Goal: Book appointment/travel/reservation

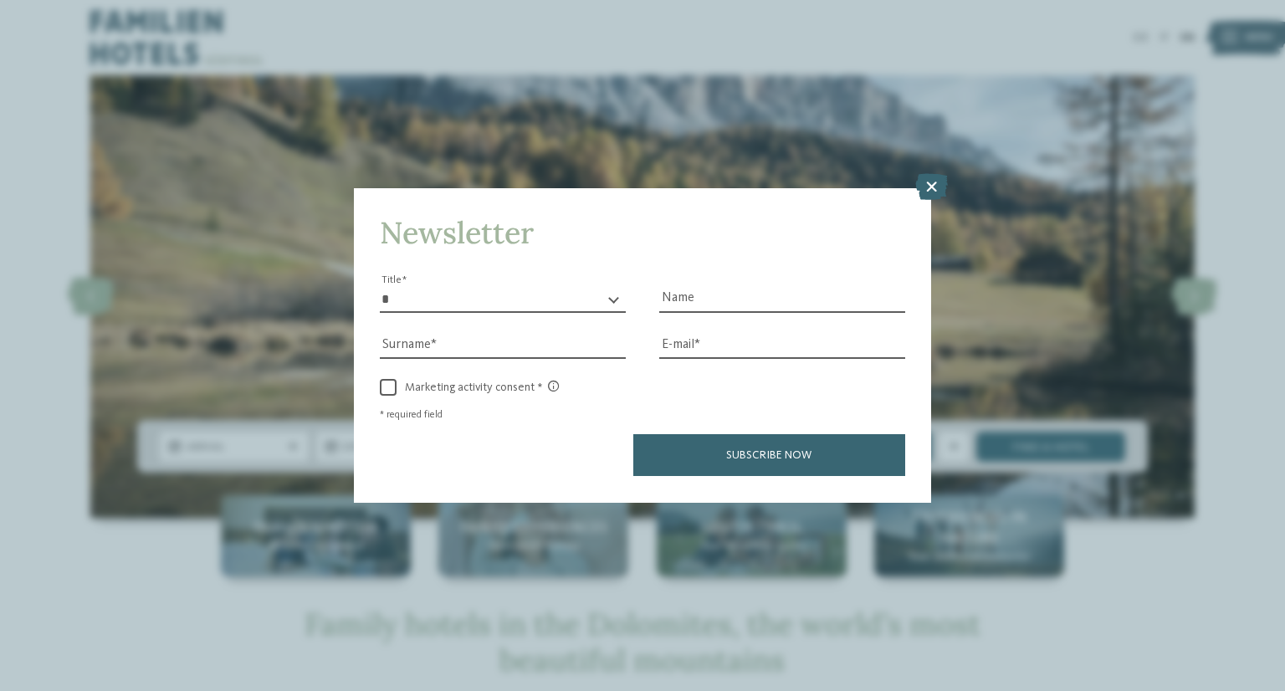
click at [925, 185] on icon at bounding box center [931, 187] width 33 height 27
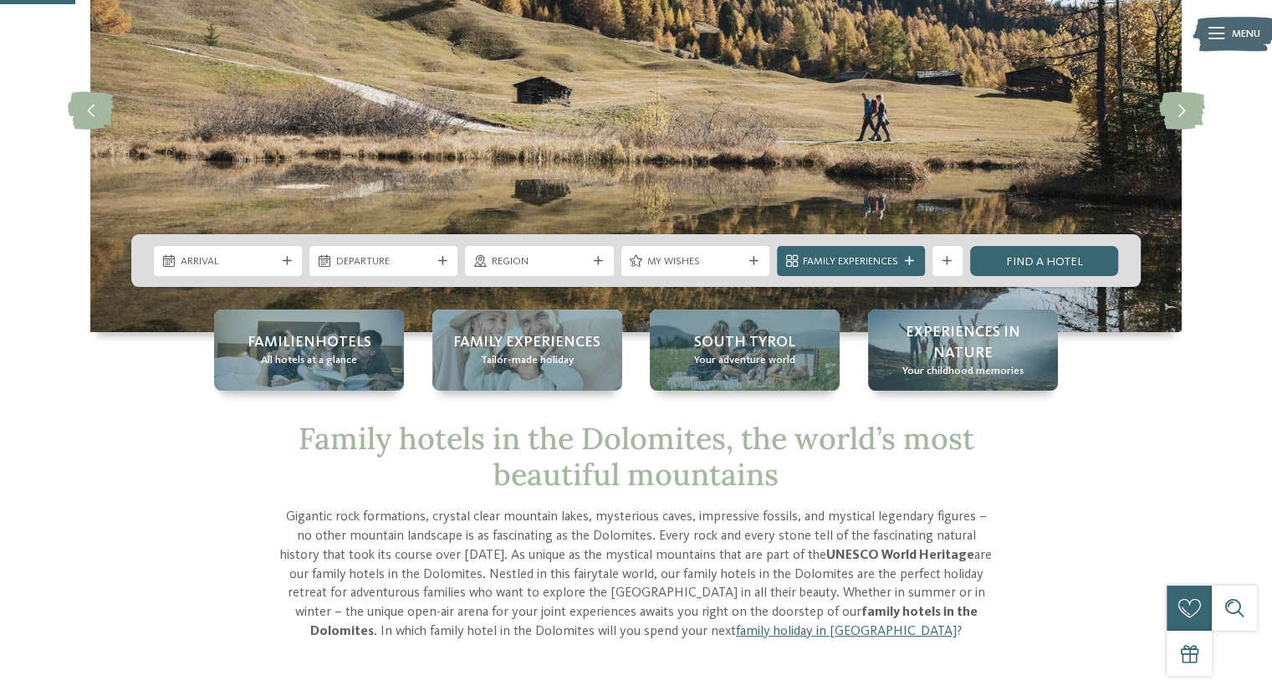
scroll to position [187, 0]
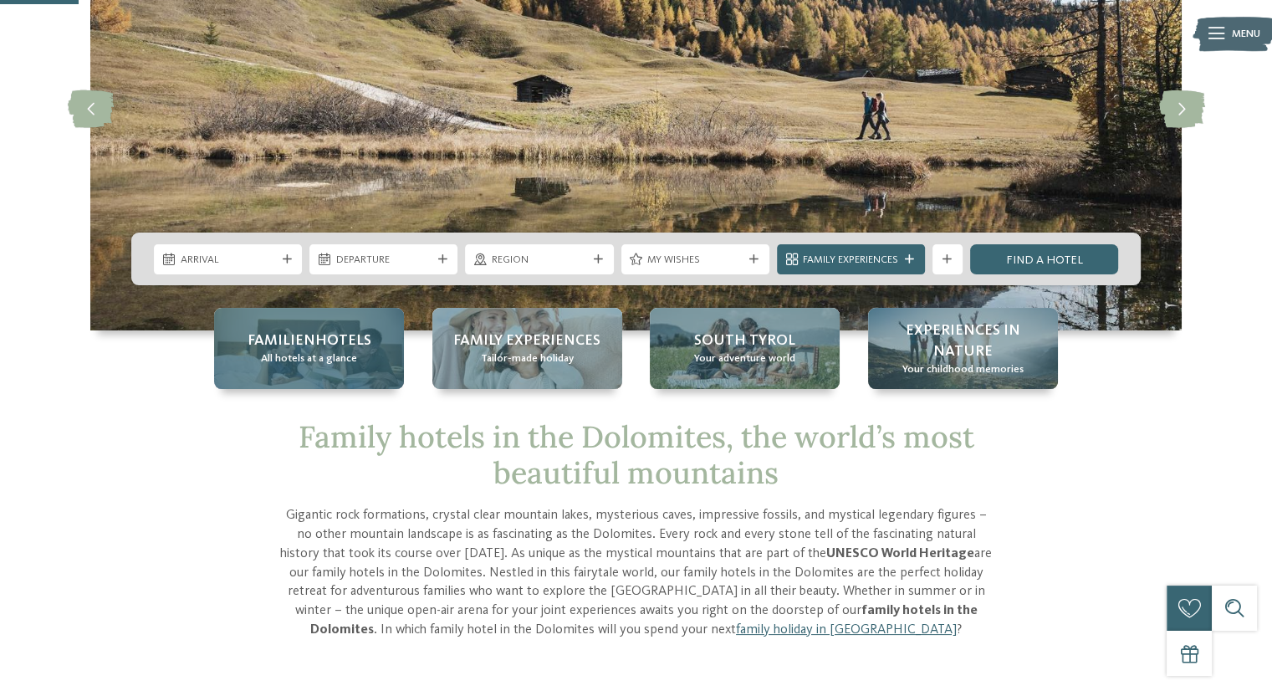
click at [298, 354] on span "All hotels at a glance" at bounding box center [309, 358] width 96 height 15
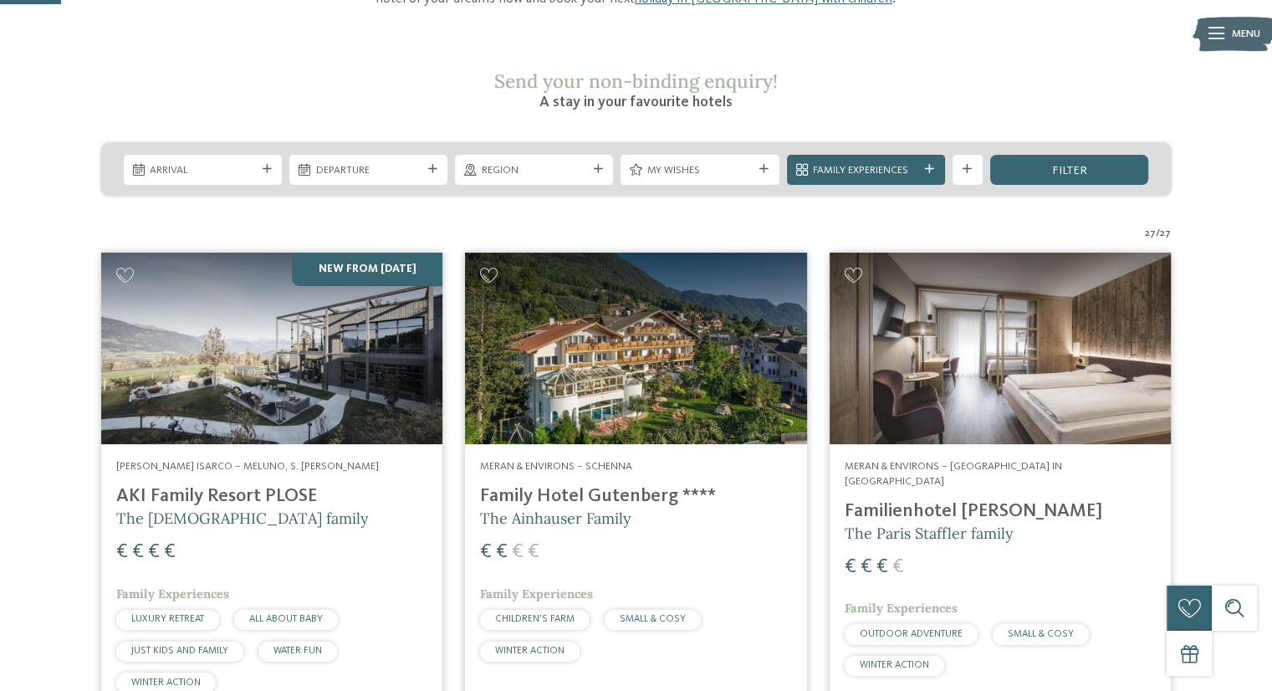
scroll to position [243, 0]
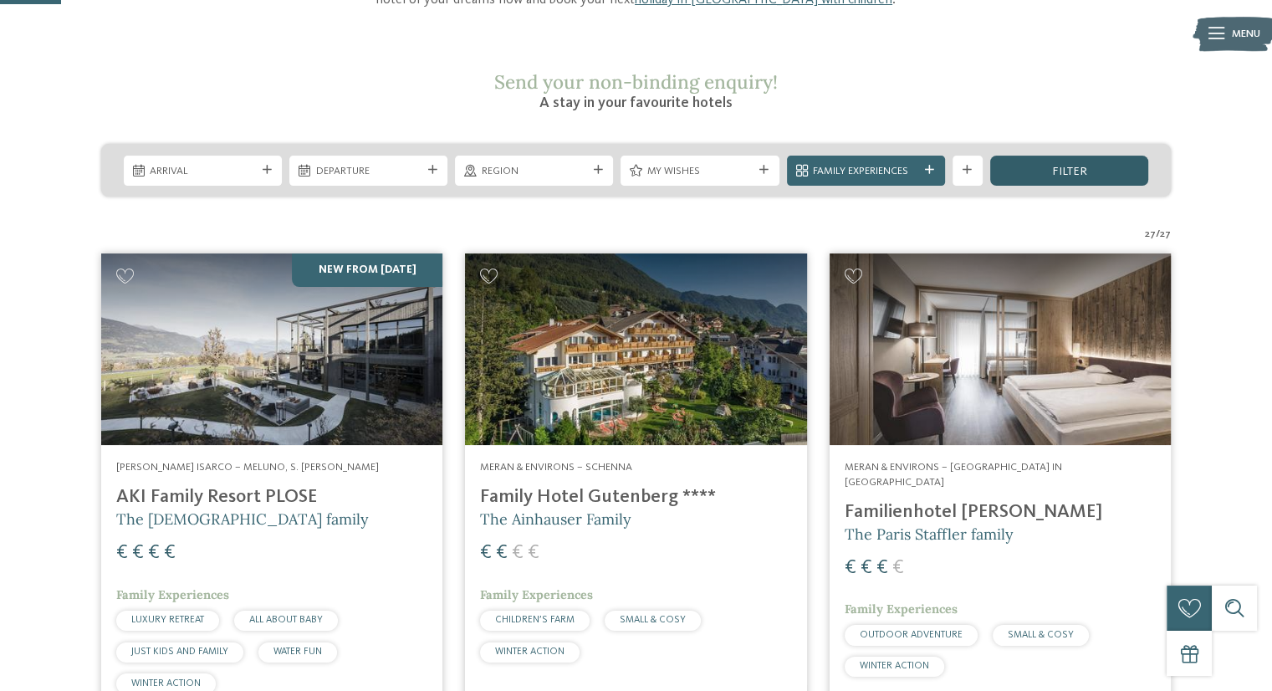
click at [1034, 156] on div "filter" at bounding box center [1069, 171] width 158 height 30
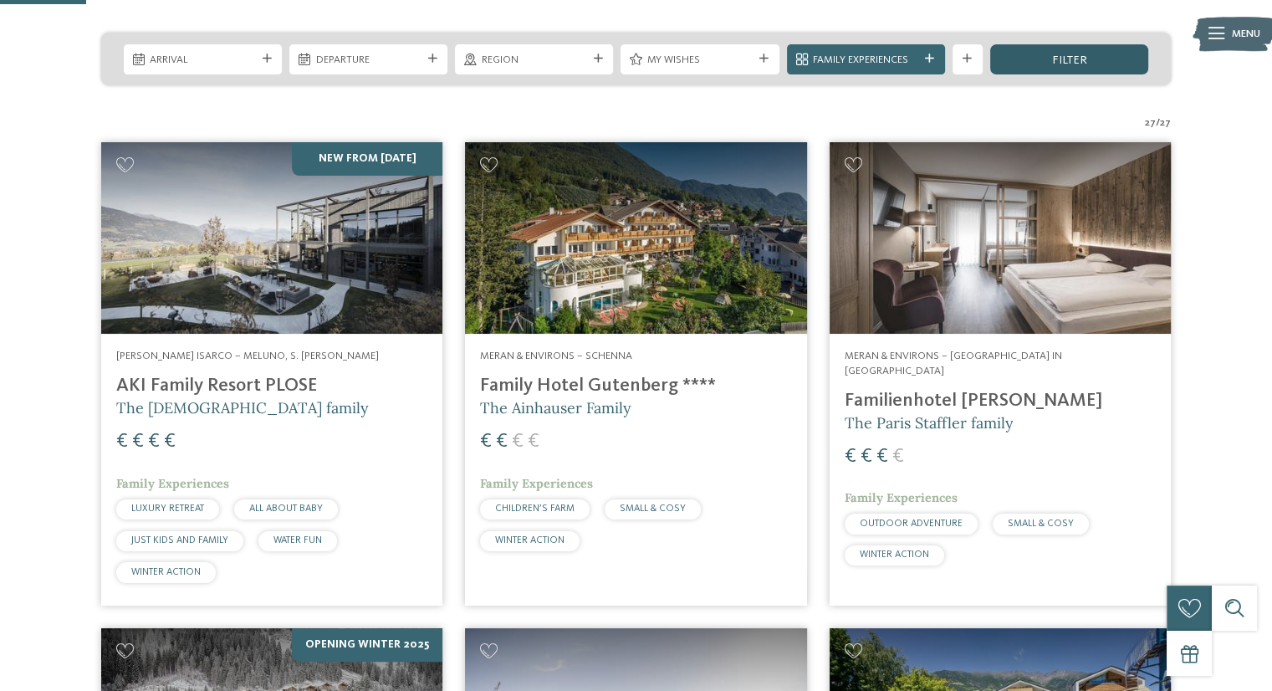
scroll to position [357, 0]
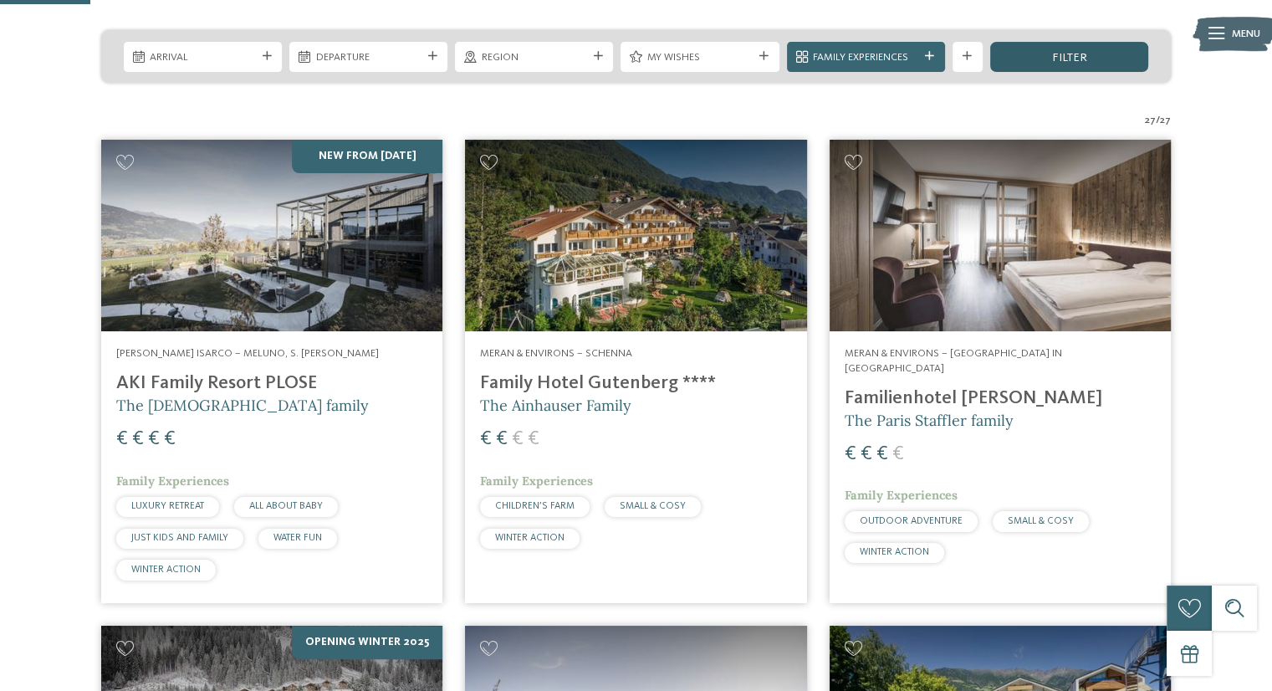
click at [1040, 42] on div "filter" at bounding box center [1069, 57] width 158 height 30
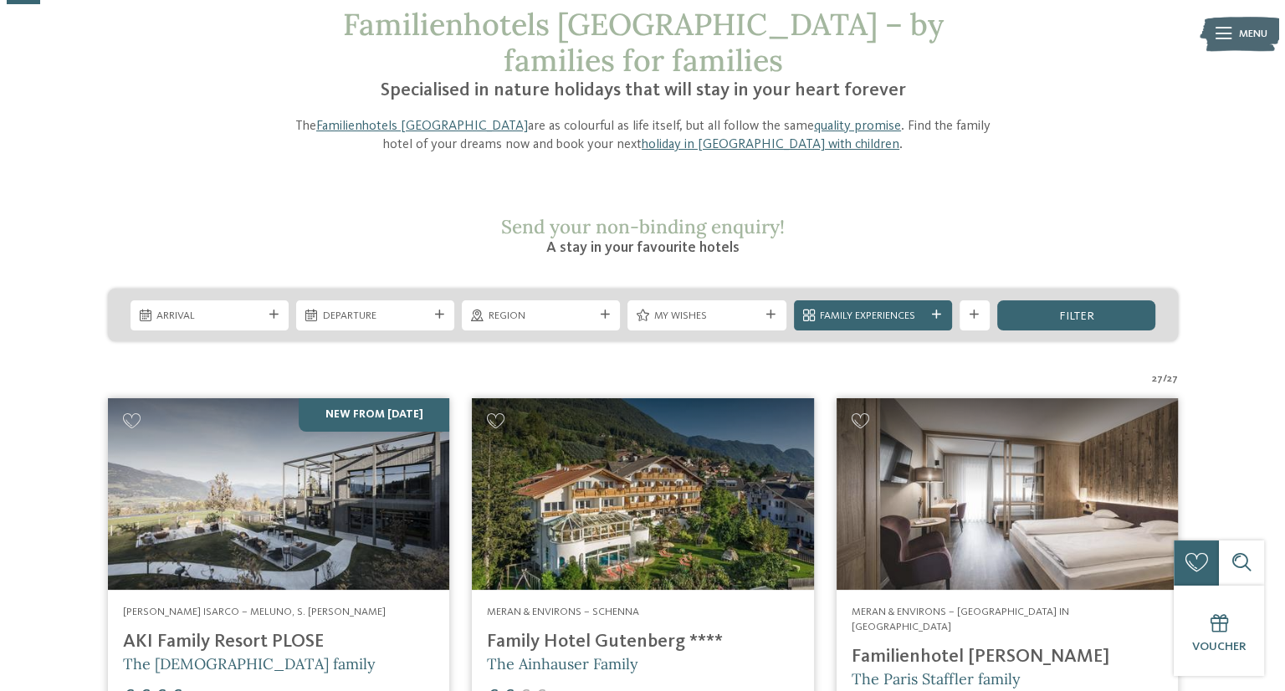
scroll to position [0, 0]
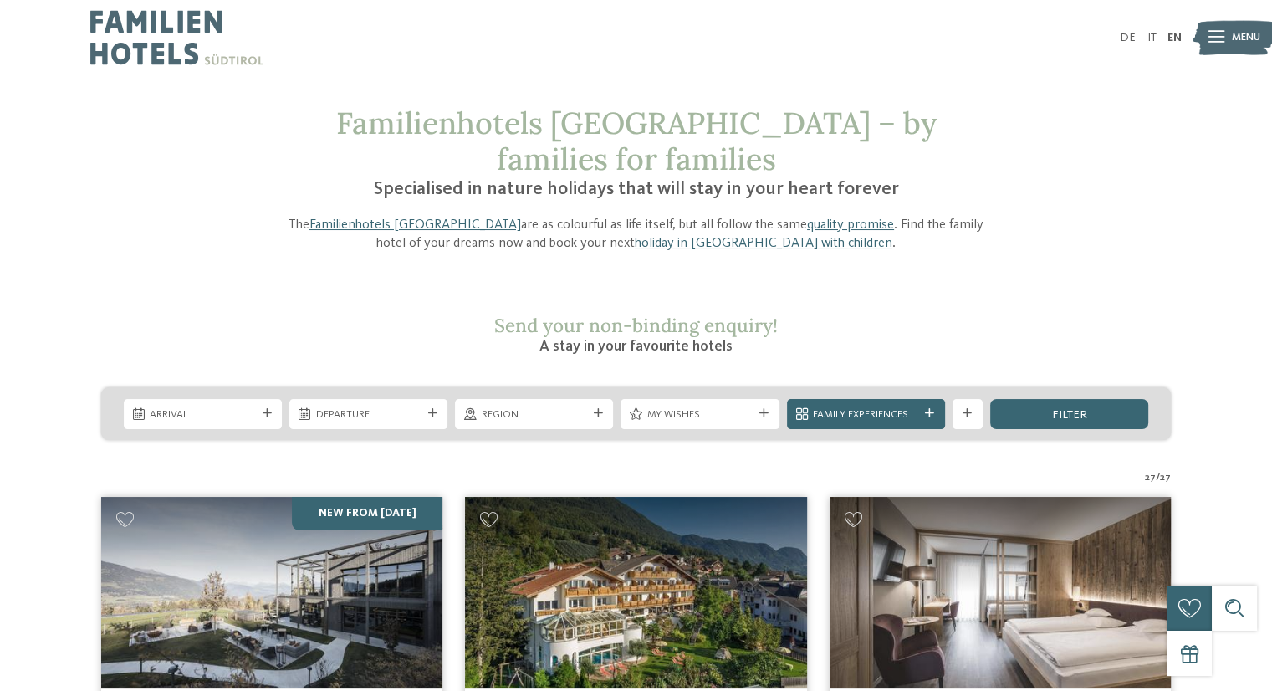
click at [1218, 34] on icon at bounding box center [1216, 38] width 16 height 12
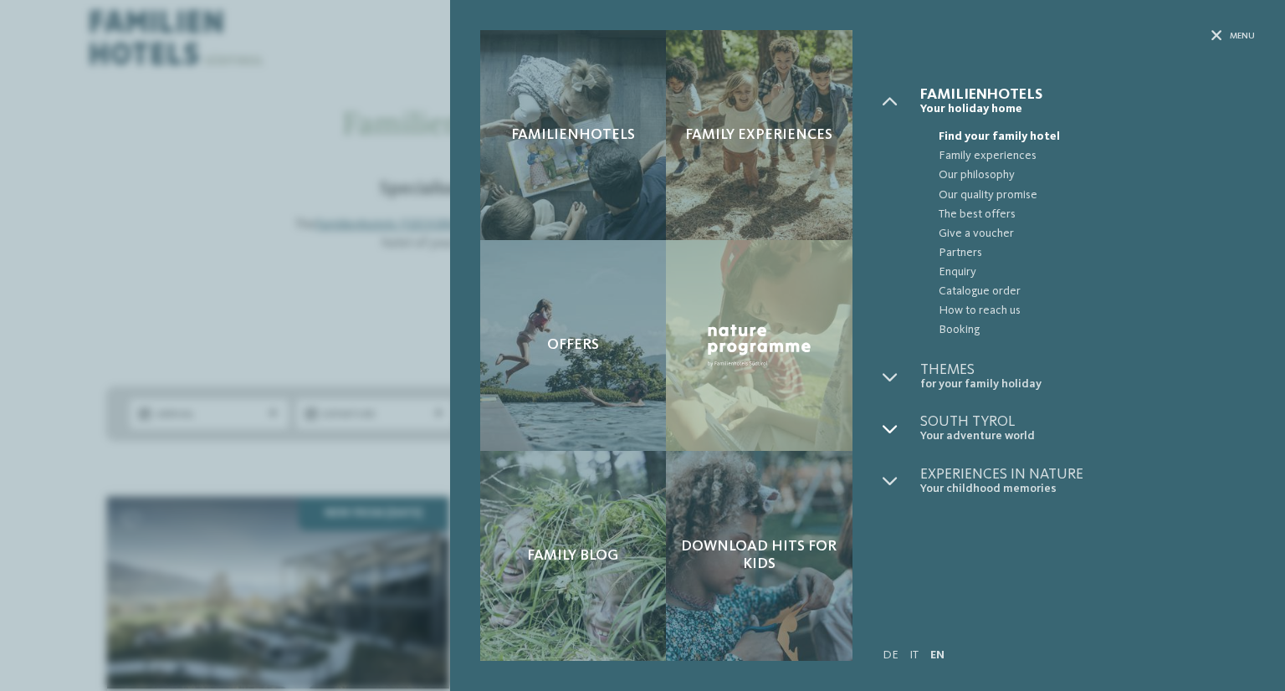
click at [886, 427] on icon at bounding box center [889, 428] width 15 height 15
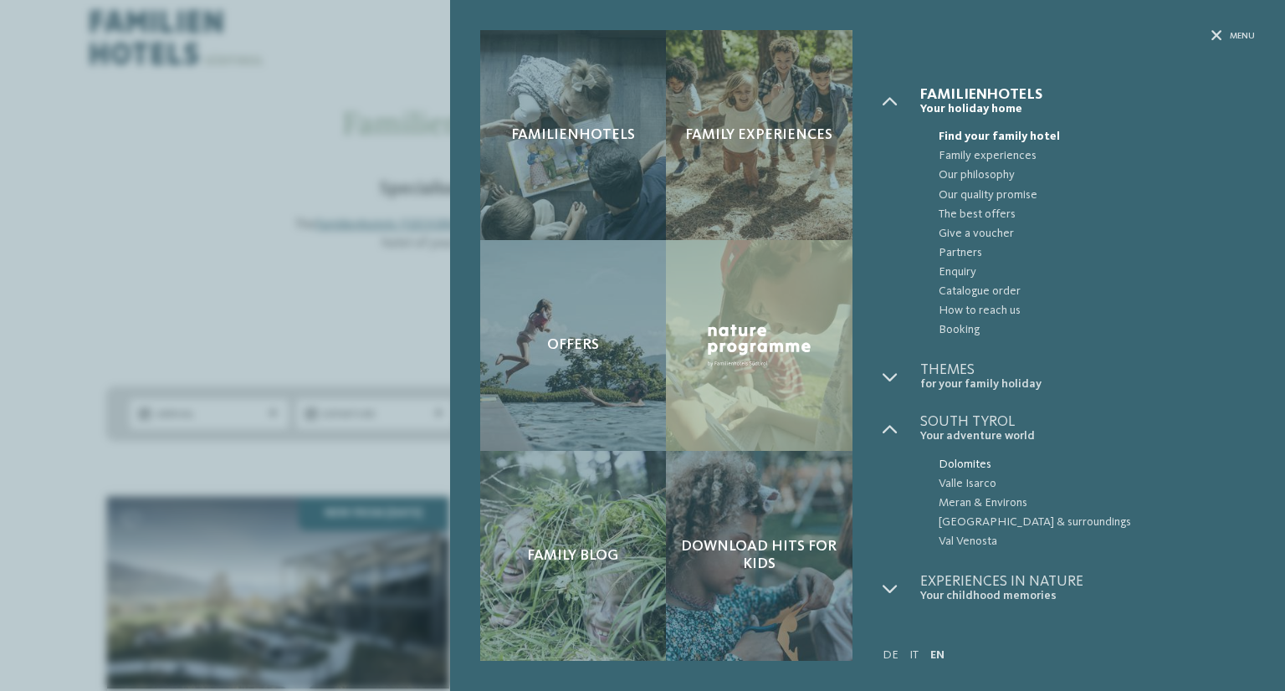
click at [956, 462] on span "Dolomites" at bounding box center [1096, 464] width 316 height 19
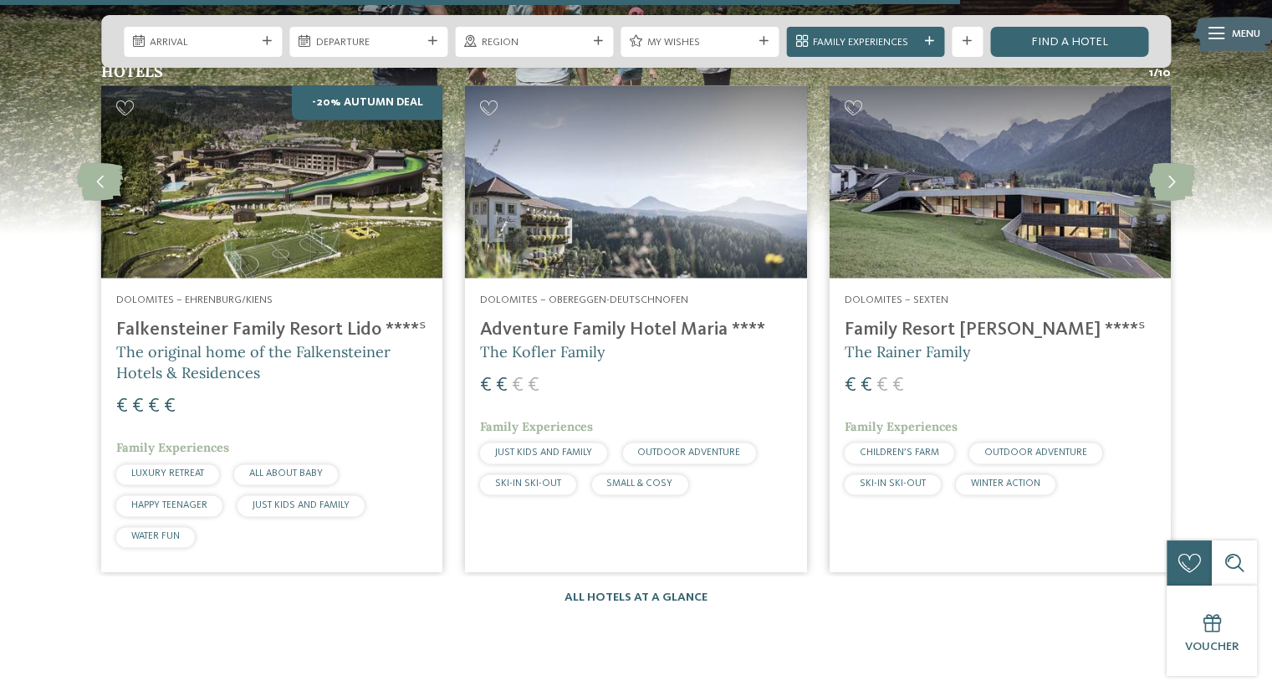
scroll to position [2298, 0]
click at [1167, 180] on icon at bounding box center [1172, 181] width 46 height 38
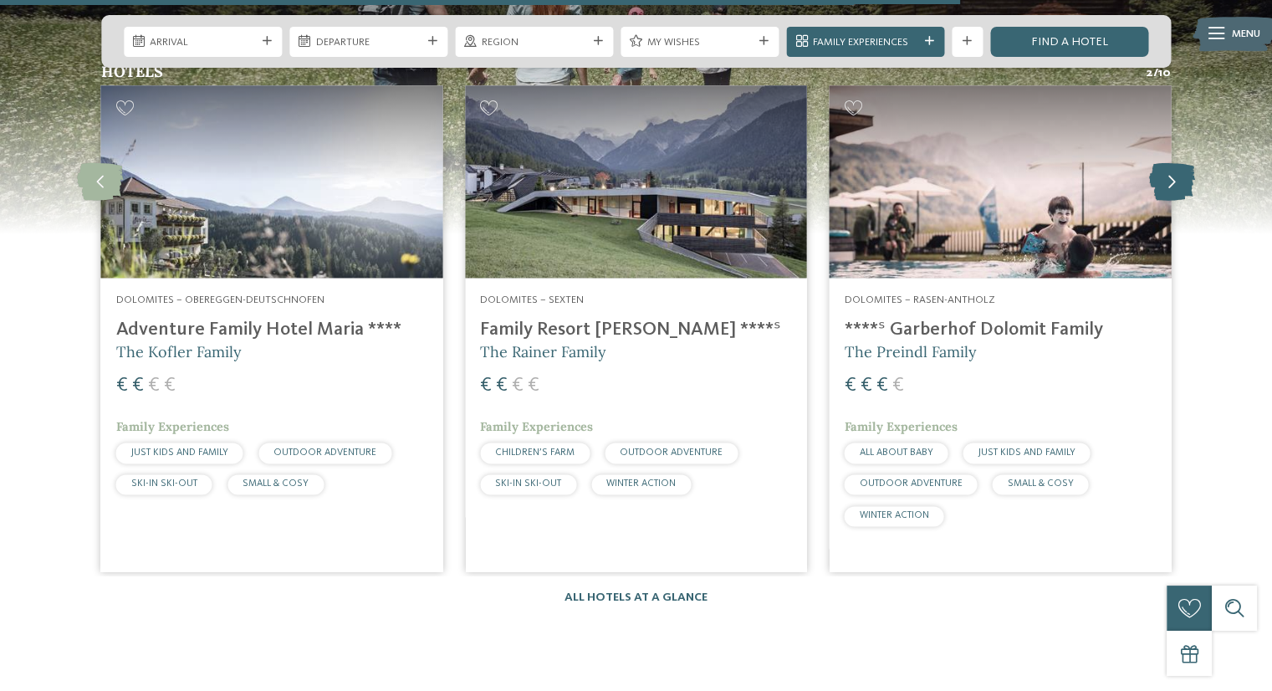
click at [1167, 180] on icon at bounding box center [1172, 181] width 46 height 38
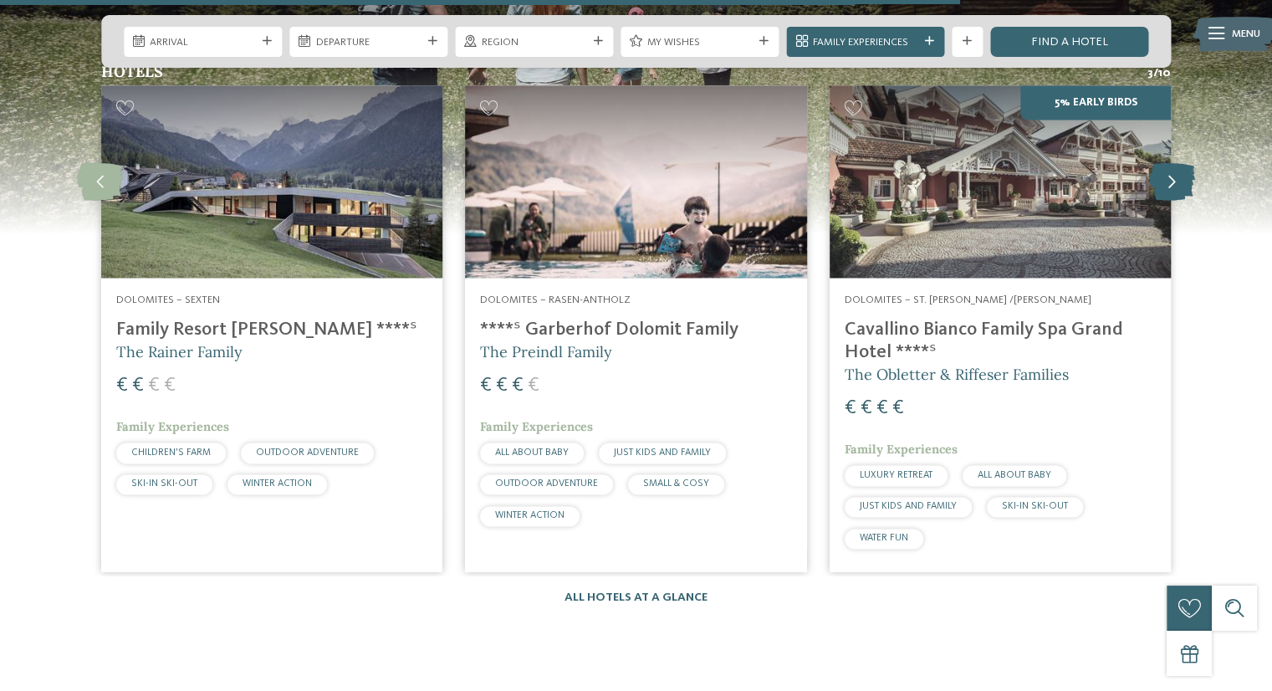
click at [1168, 176] on icon at bounding box center [1172, 181] width 46 height 38
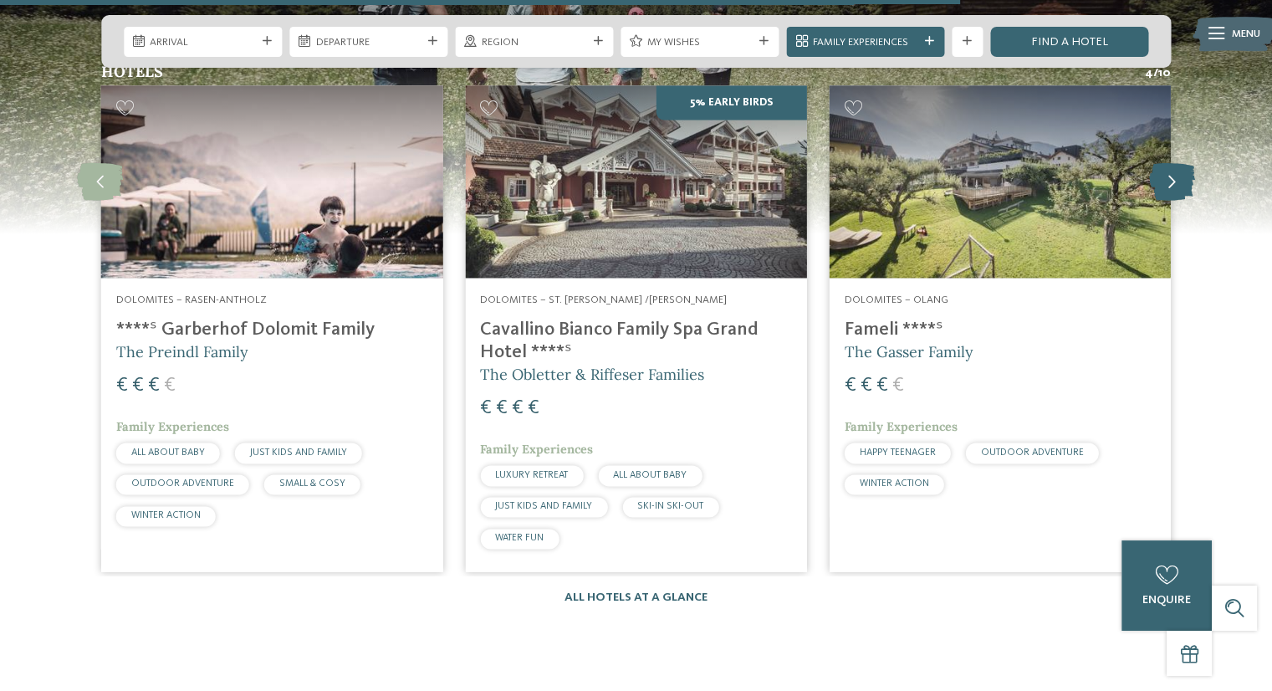
click at [1168, 176] on icon at bounding box center [1172, 181] width 46 height 38
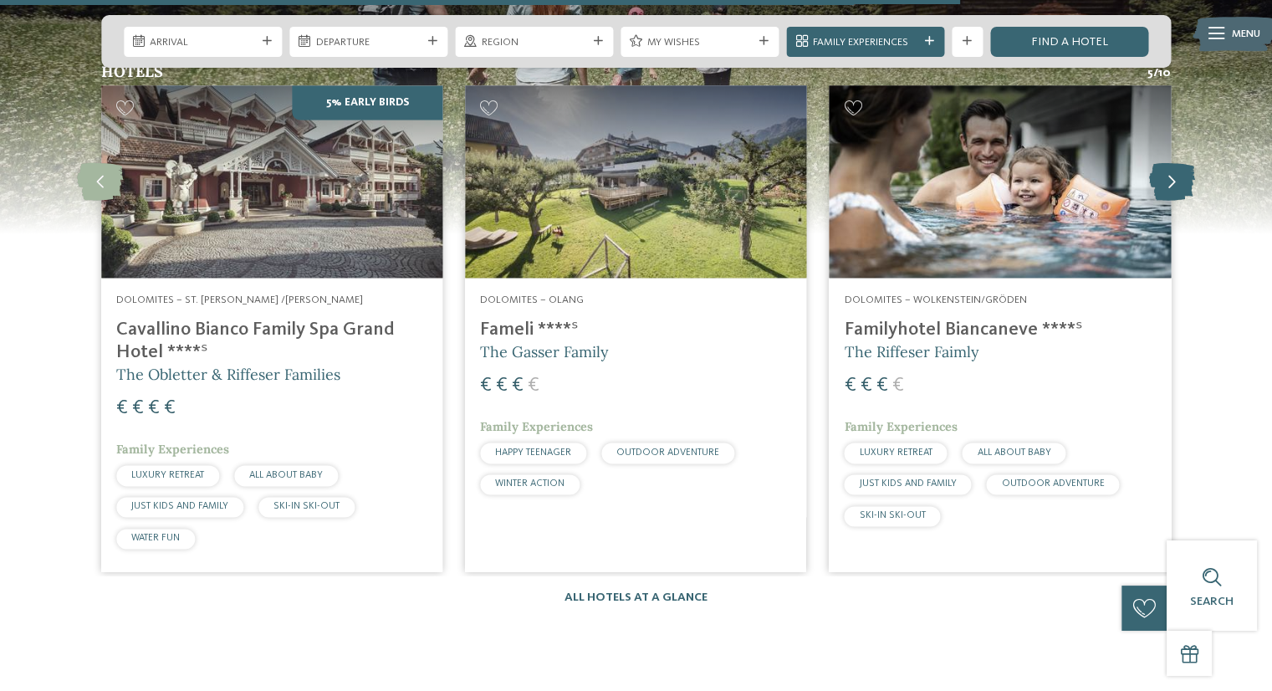
click at [1168, 176] on icon at bounding box center [1172, 181] width 46 height 38
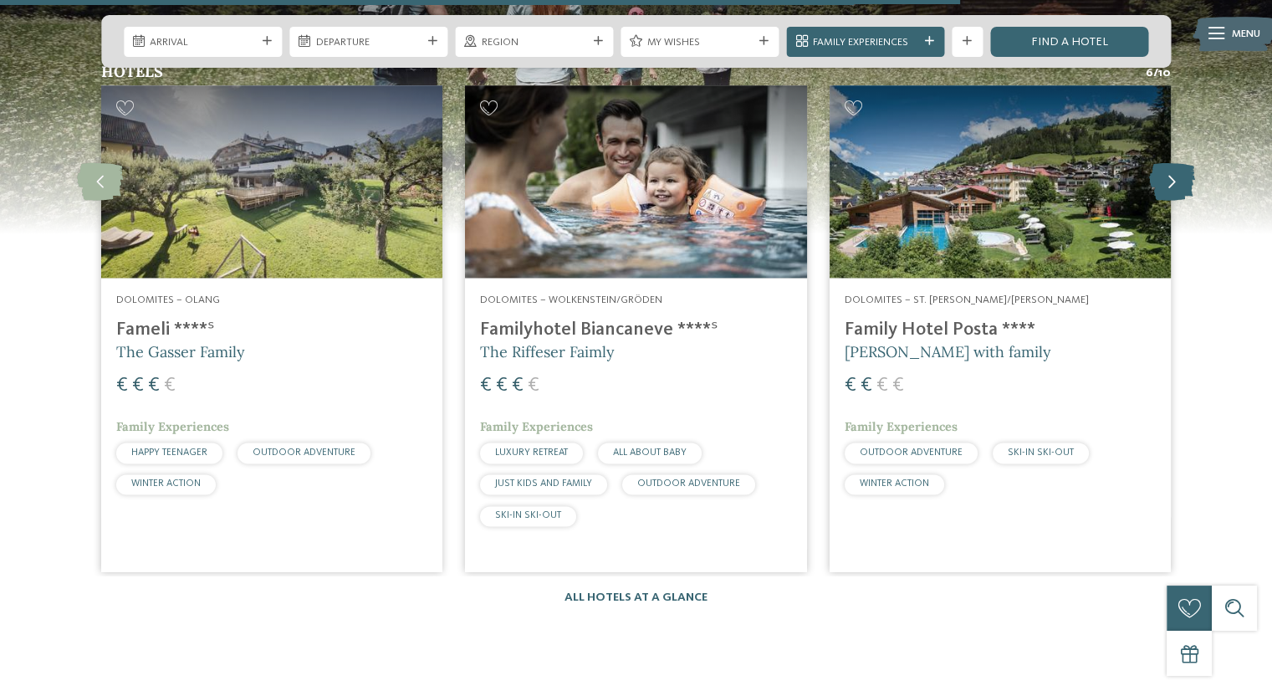
click at [1172, 171] on icon at bounding box center [1172, 181] width 46 height 38
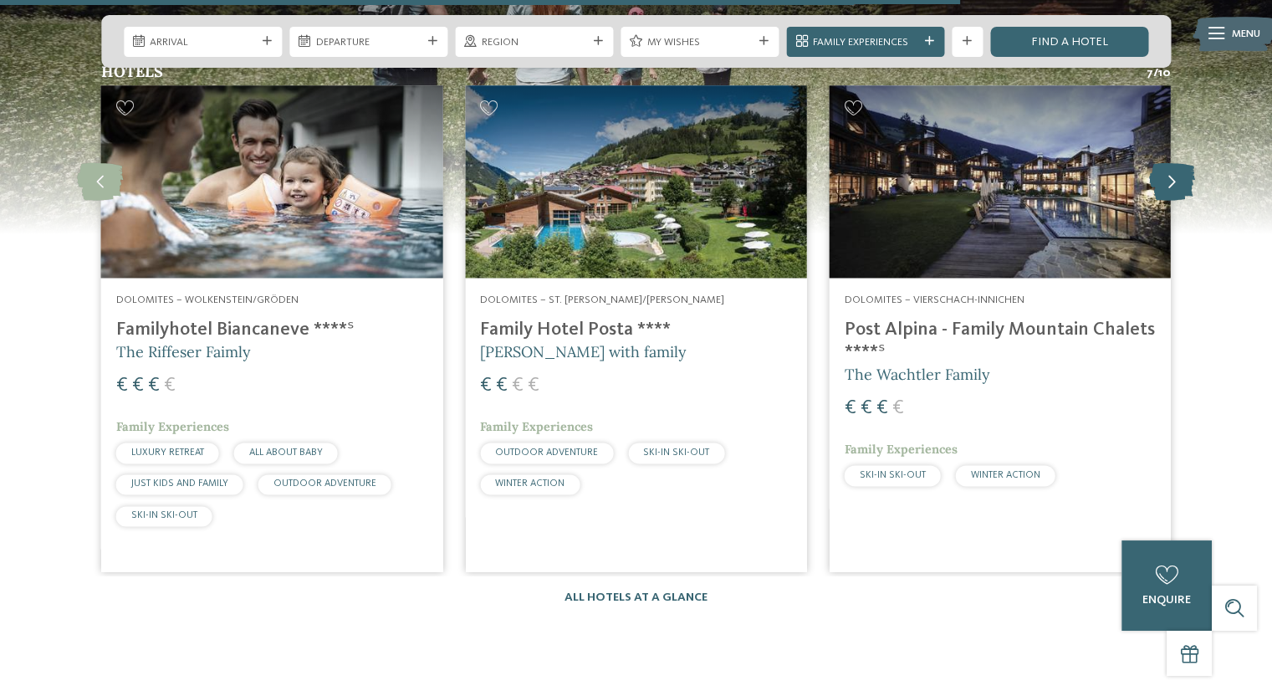
click at [1172, 171] on icon at bounding box center [1172, 181] width 46 height 38
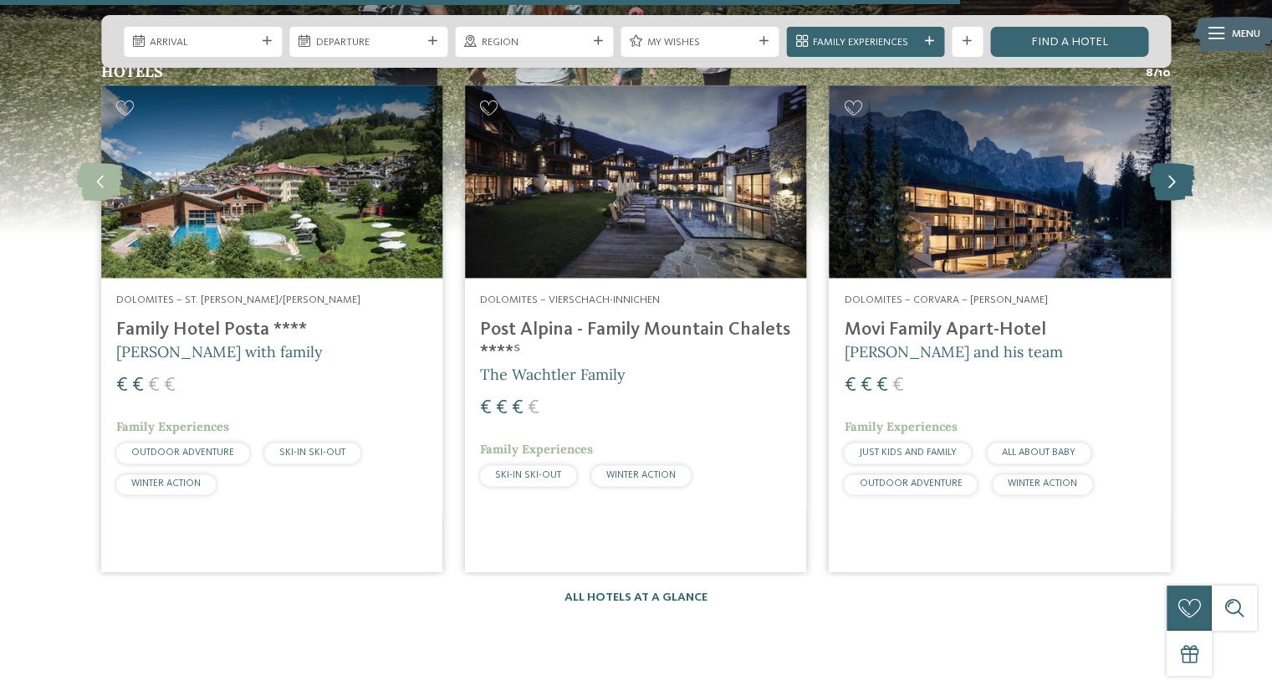
click at [1172, 171] on icon at bounding box center [1172, 181] width 46 height 38
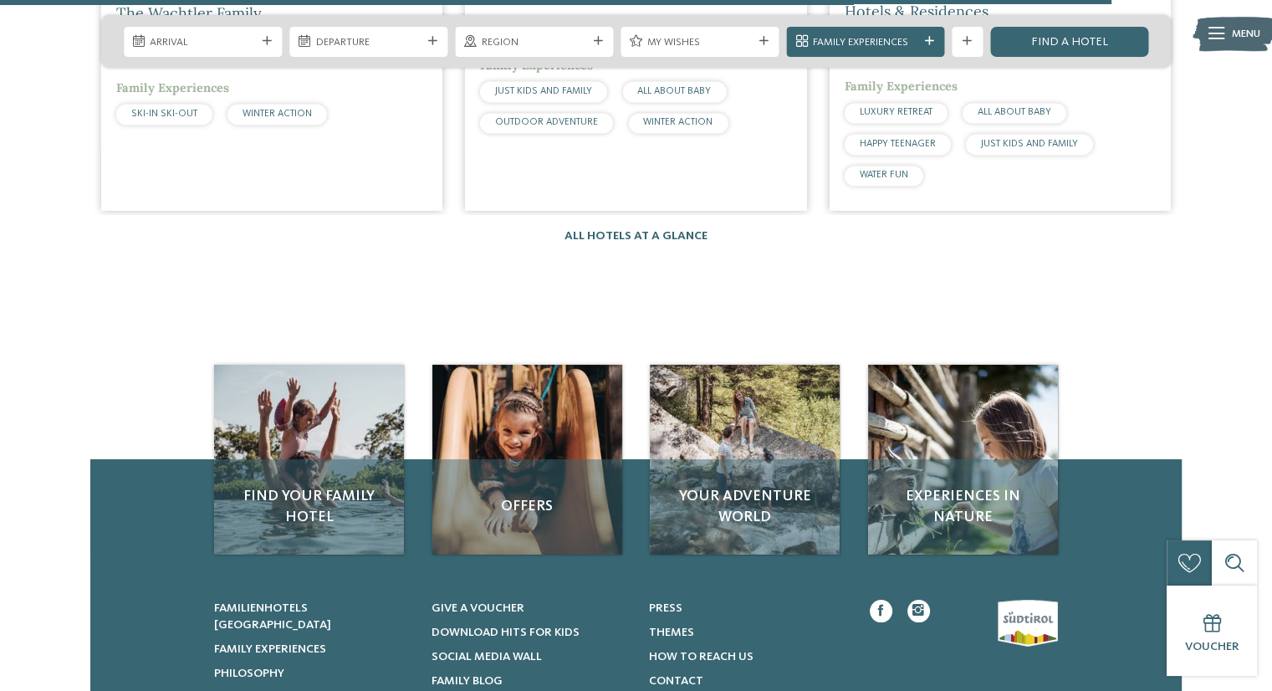
scroll to position [2663, 0]
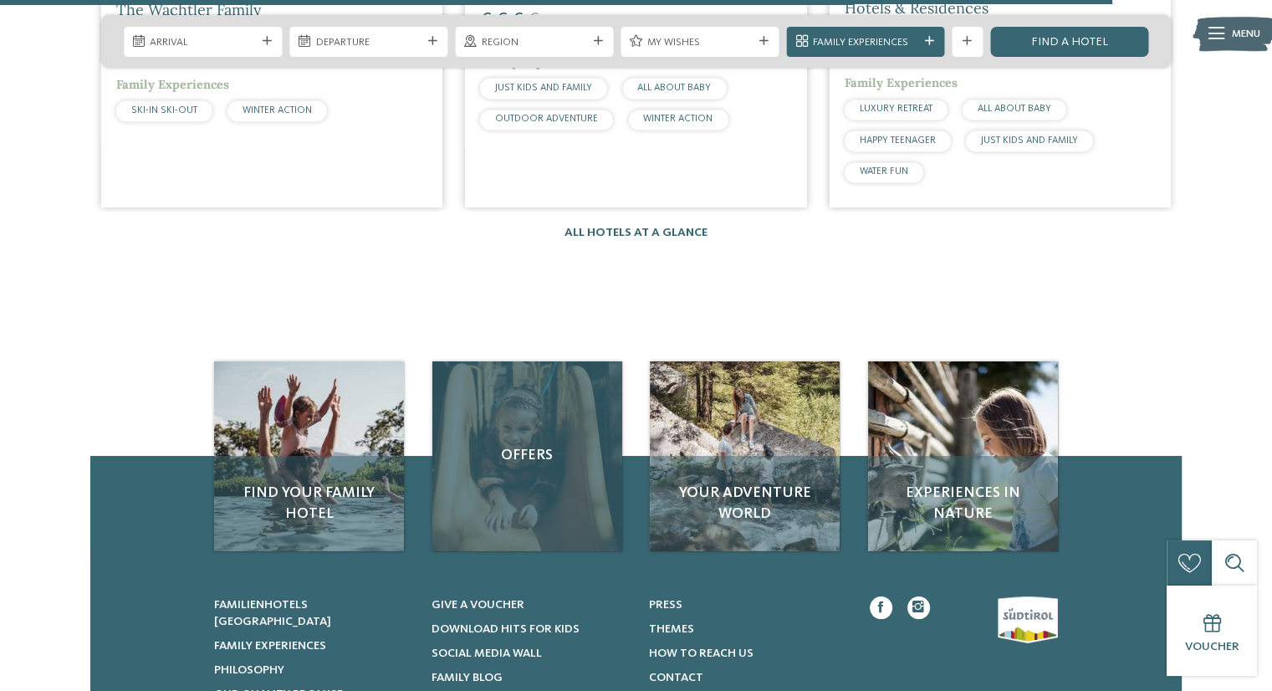
click at [549, 468] on div "Offers" at bounding box center [527, 456] width 190 height 190
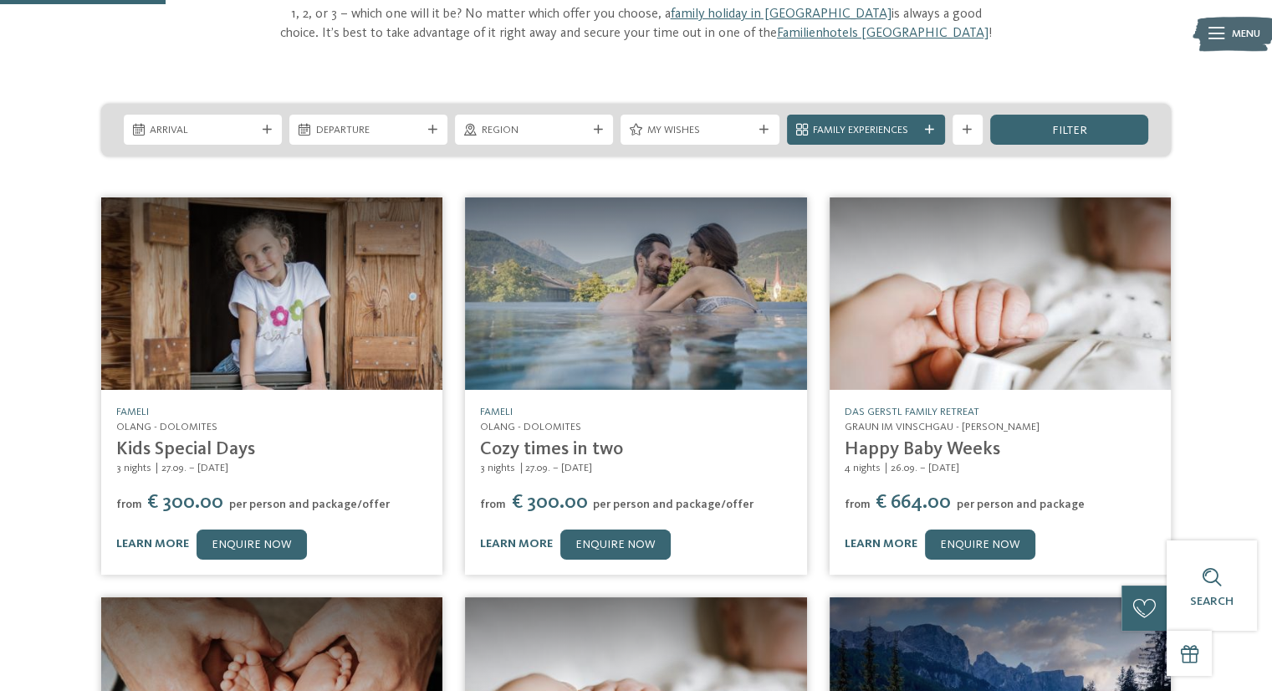
scroll to position [173, 0]
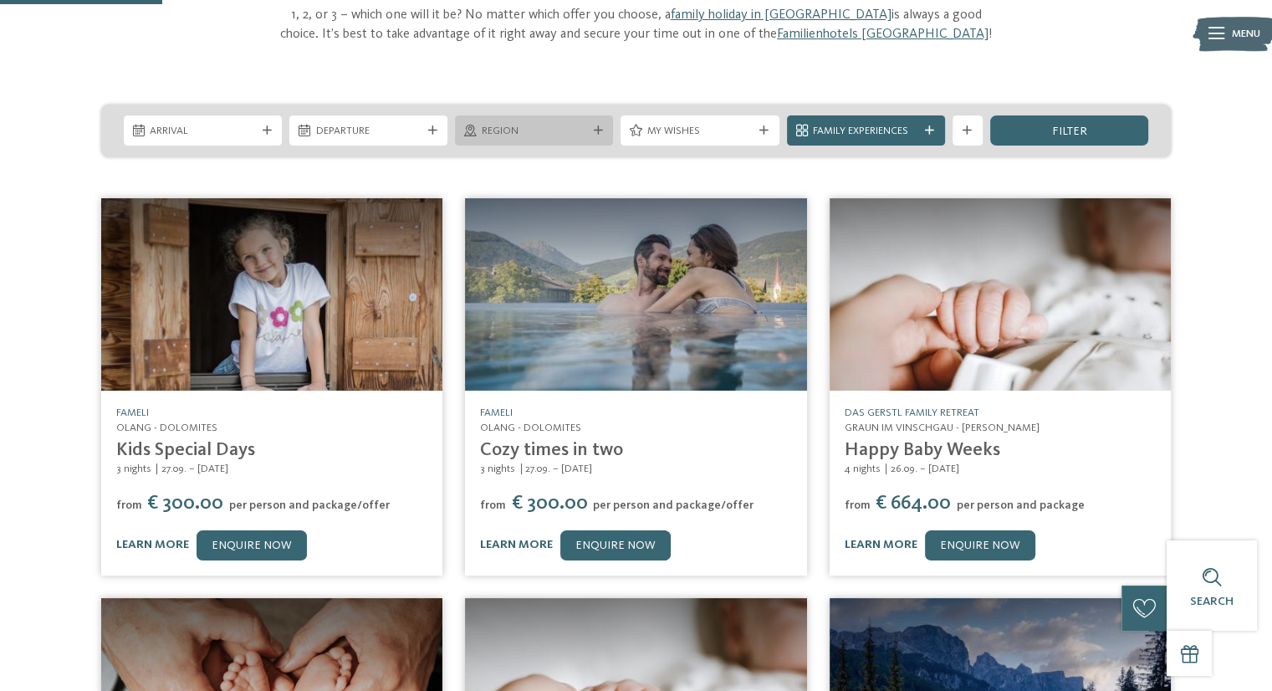
click at [592, 131] on div at bounding box center [597, 130] width 15 height 9
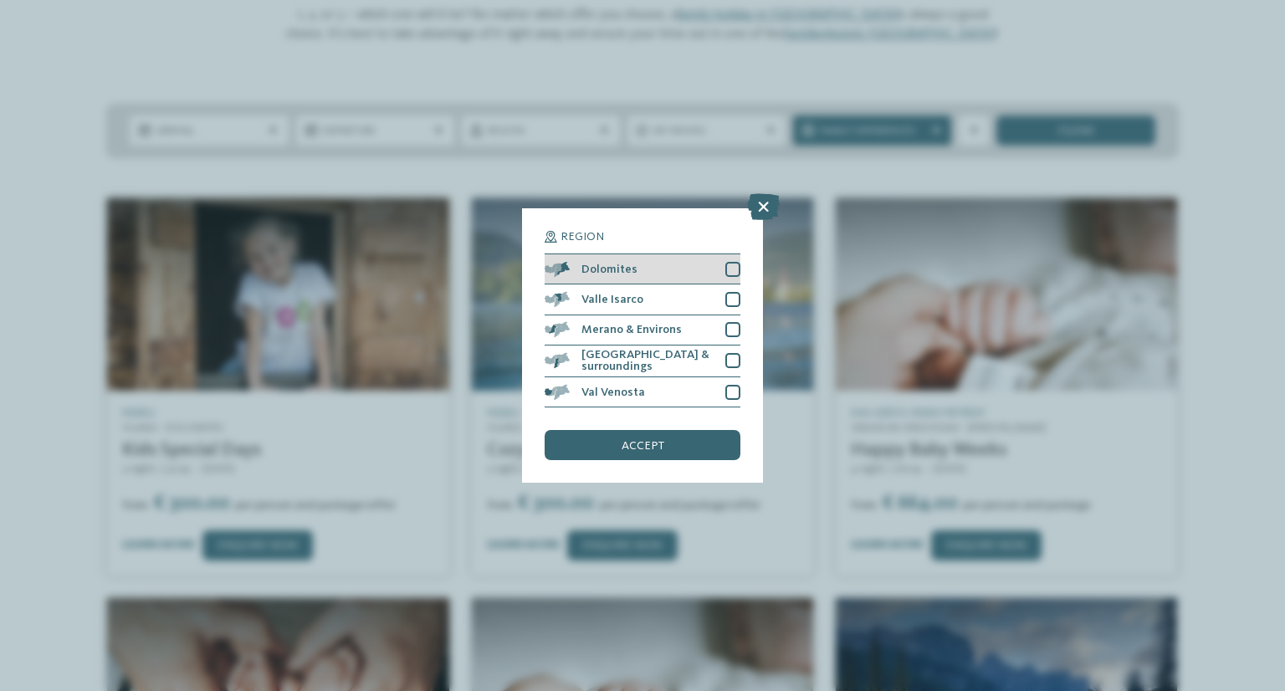
click at [697, 278] on div "Dolomites" at bounding box center [642, 269] width 196 height 30
click at [656, 440] on span "accept" at bounding box center [642, 446] width 43 height 12
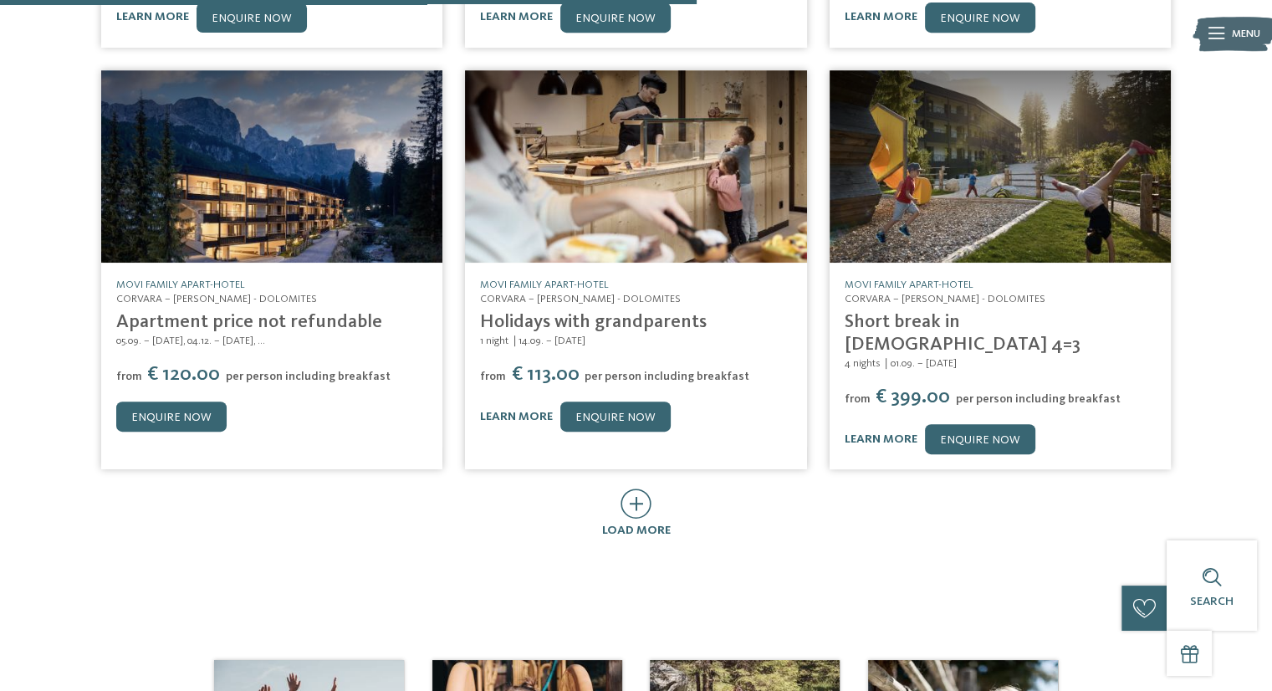
scroll to position [794, 0]
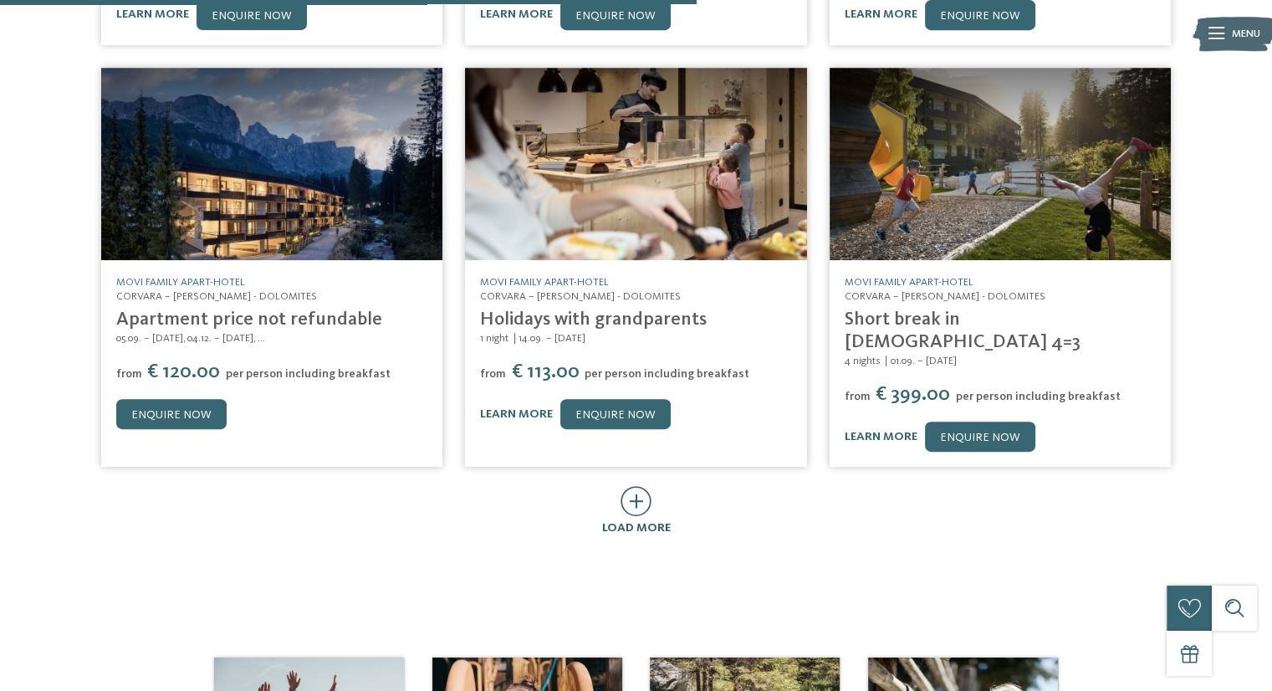
click at [636, 486] on icon at bounding box center [636, 501] width 31 height 30
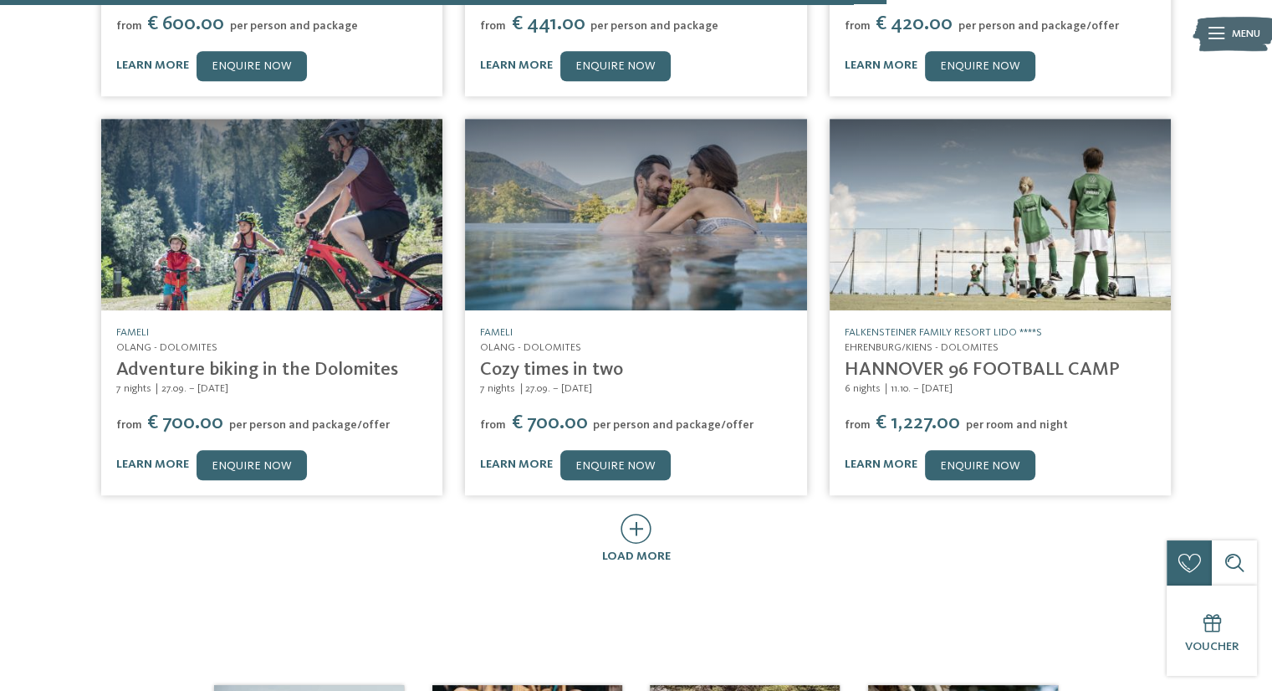
scroll to position [1569, 0]
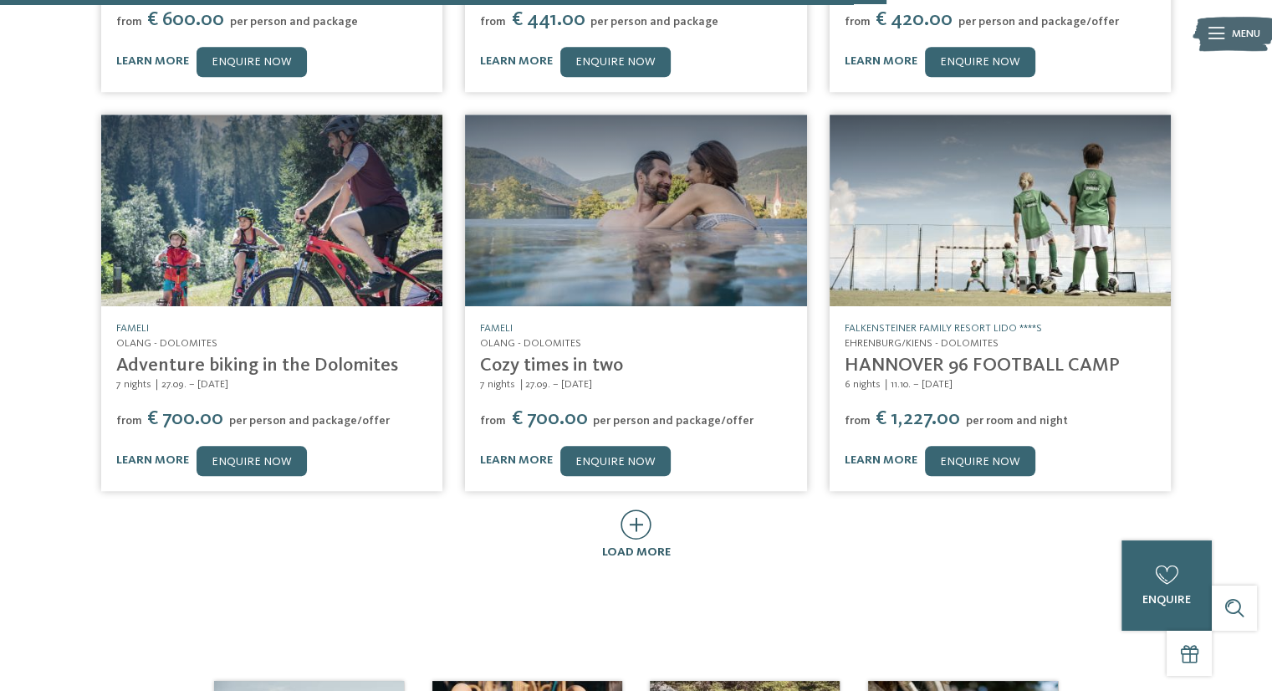
click at [642, 509] on icon at bounding box center [636, 524] width 31 height 30
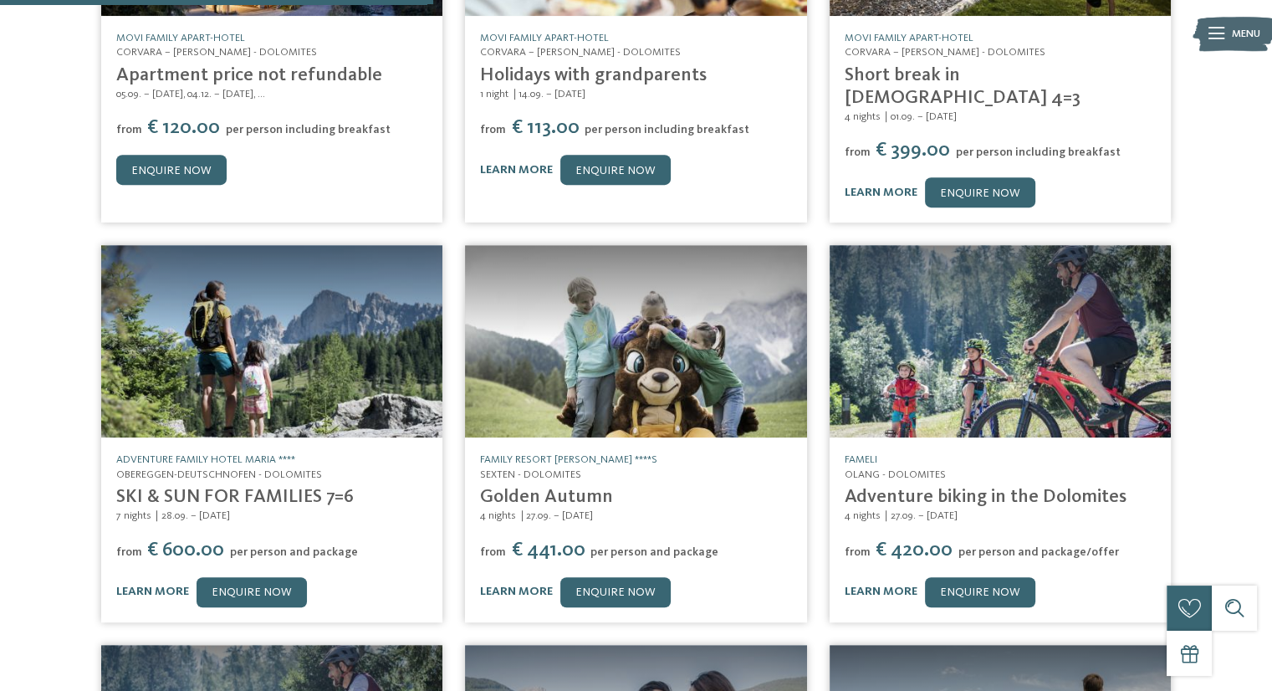
scroll to position [1038, 0]
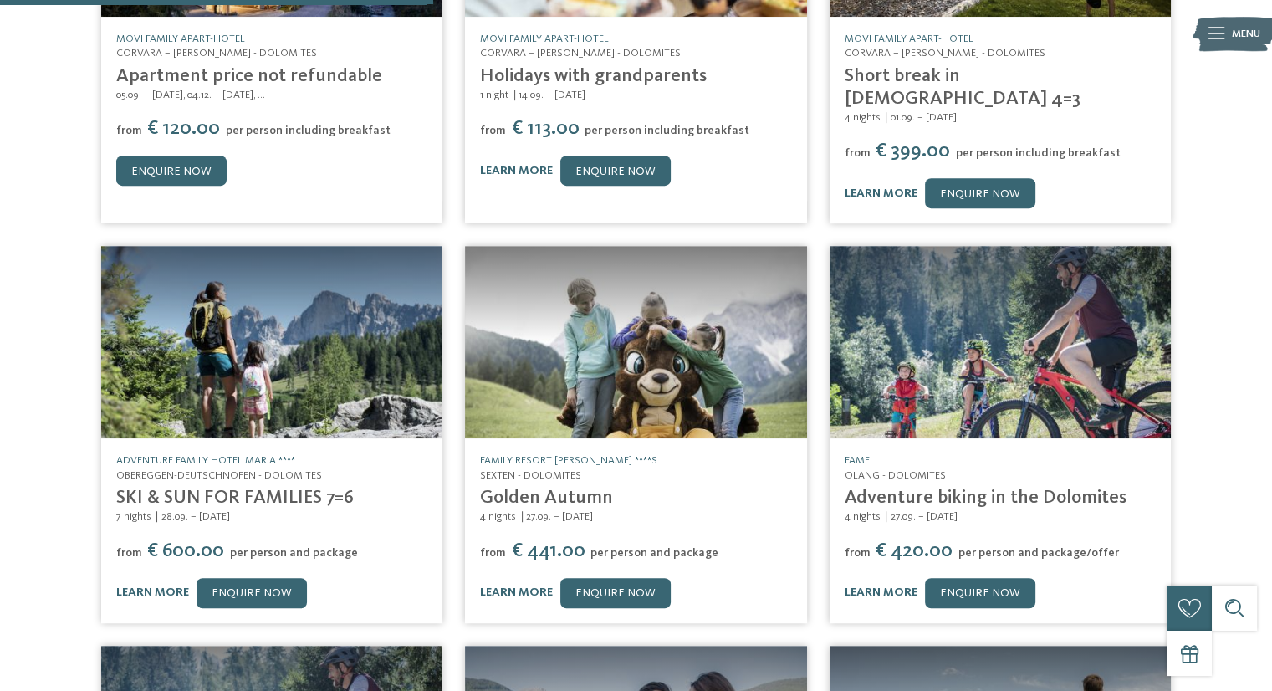
click at [1221, 271] on div "Fameli Olang - Dolomites Kids Special Days 3 nights 27.09. – 02.10.2025 from" at bounding box center [636, 663] width 1250 height 2498
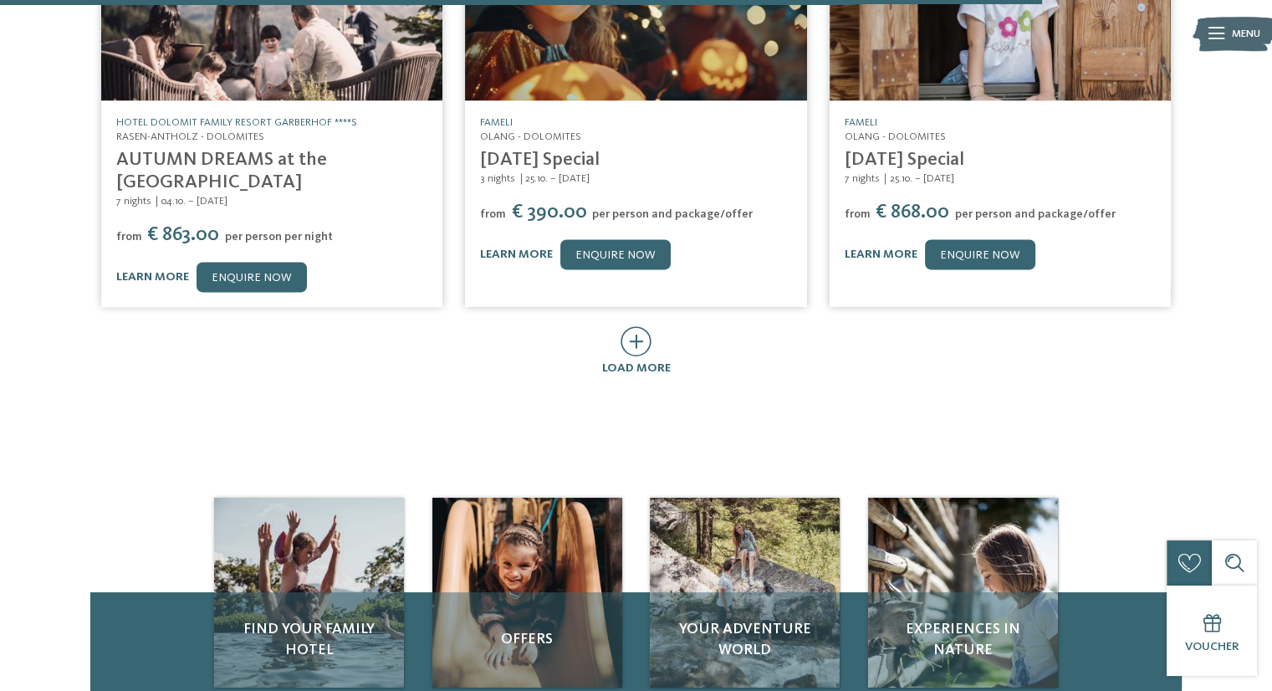
scroll to position [2612, 0]
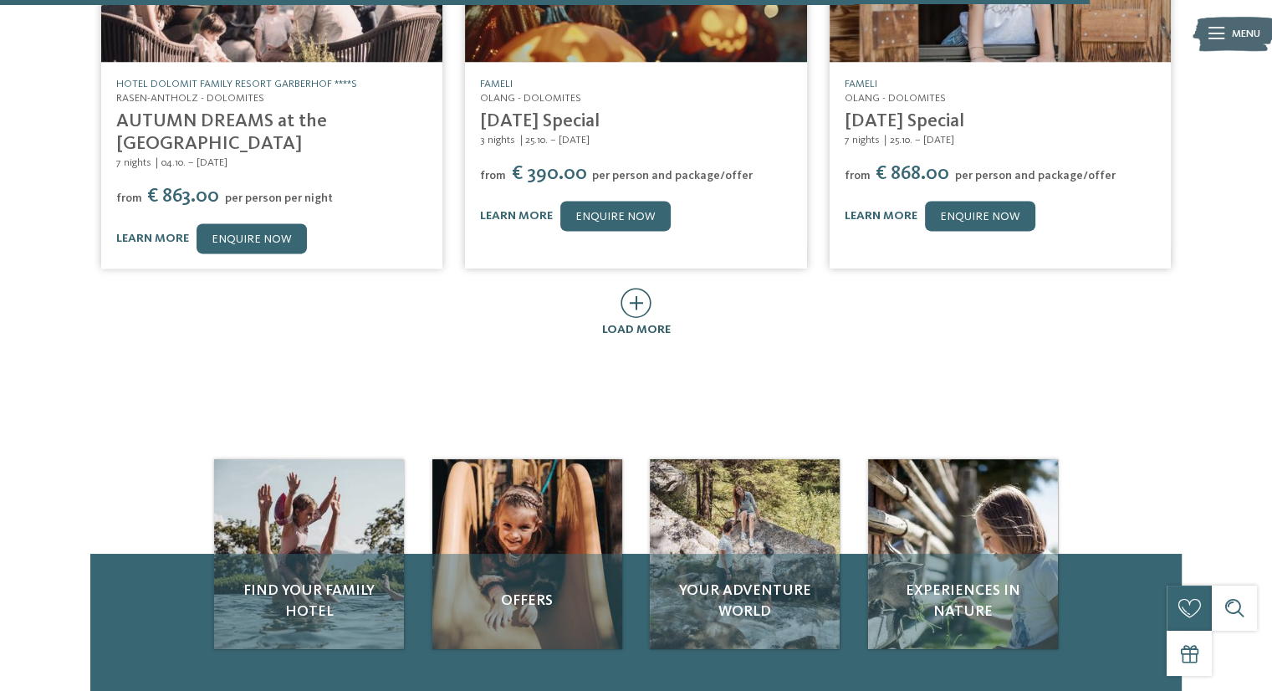
click at [647, 288] on icon at bounding box center [636, 303] width 31 height 30
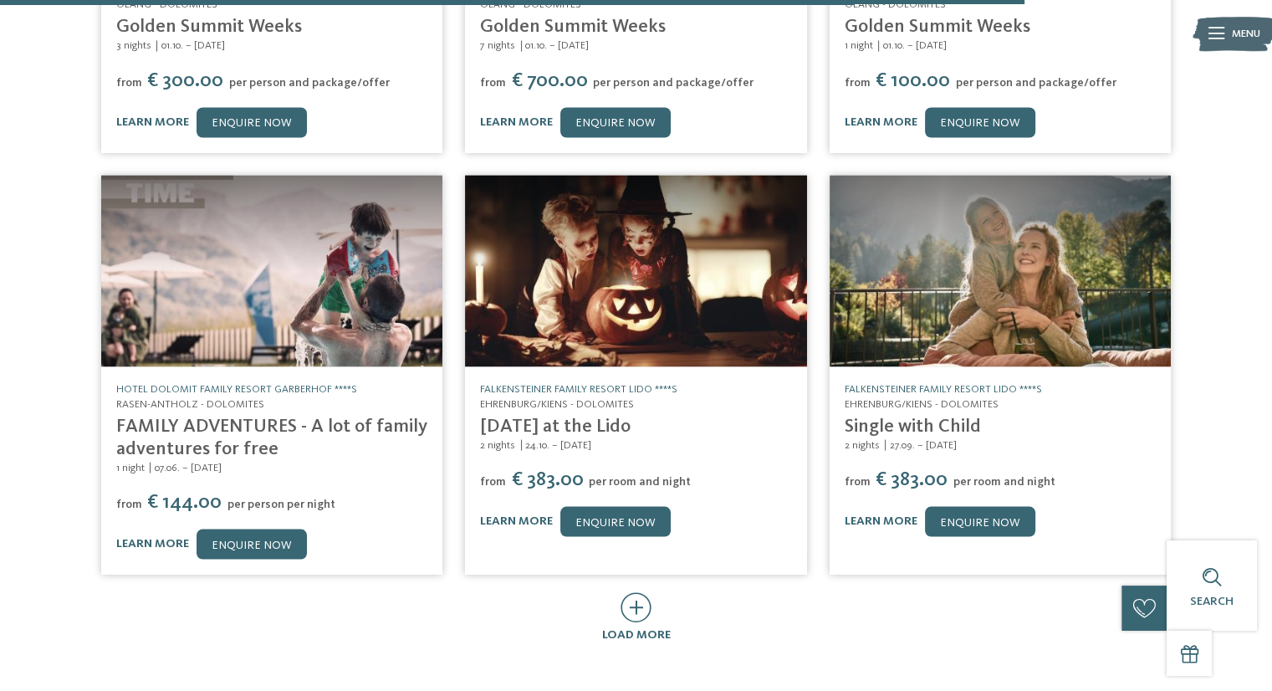
scroll to position [3129, 0]
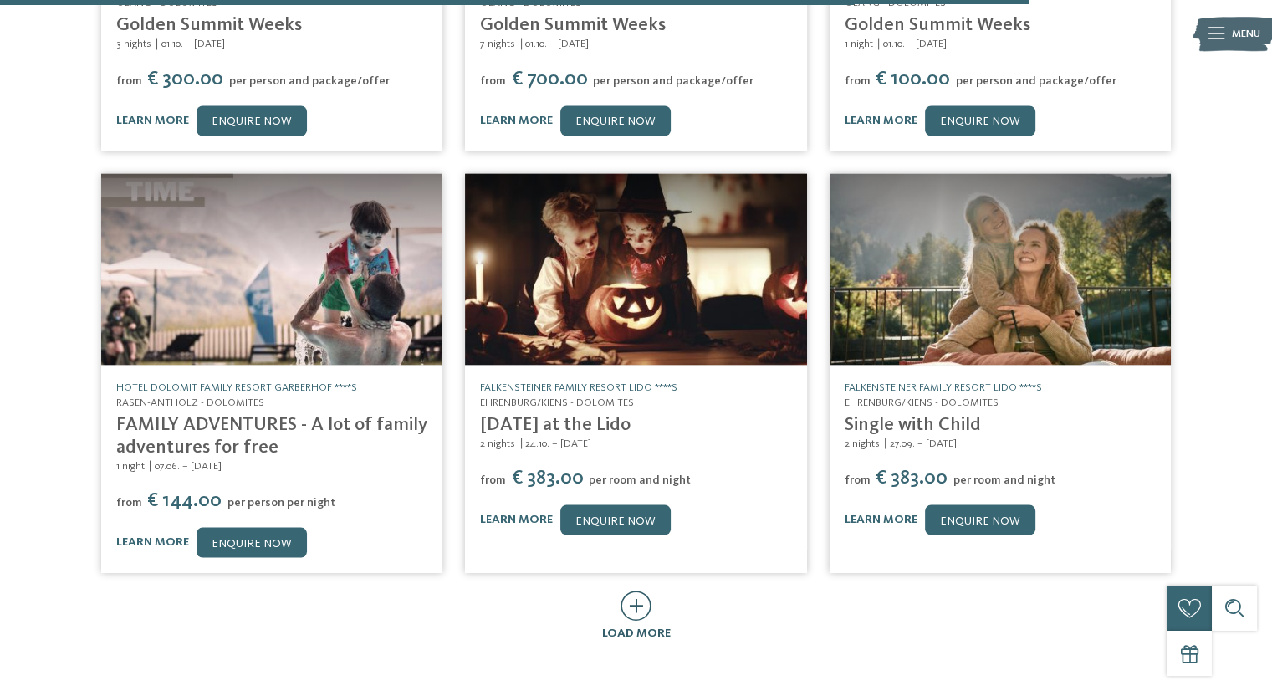
click at [624, 590] on icon at bounding box center [636, 605] width 31 height 30
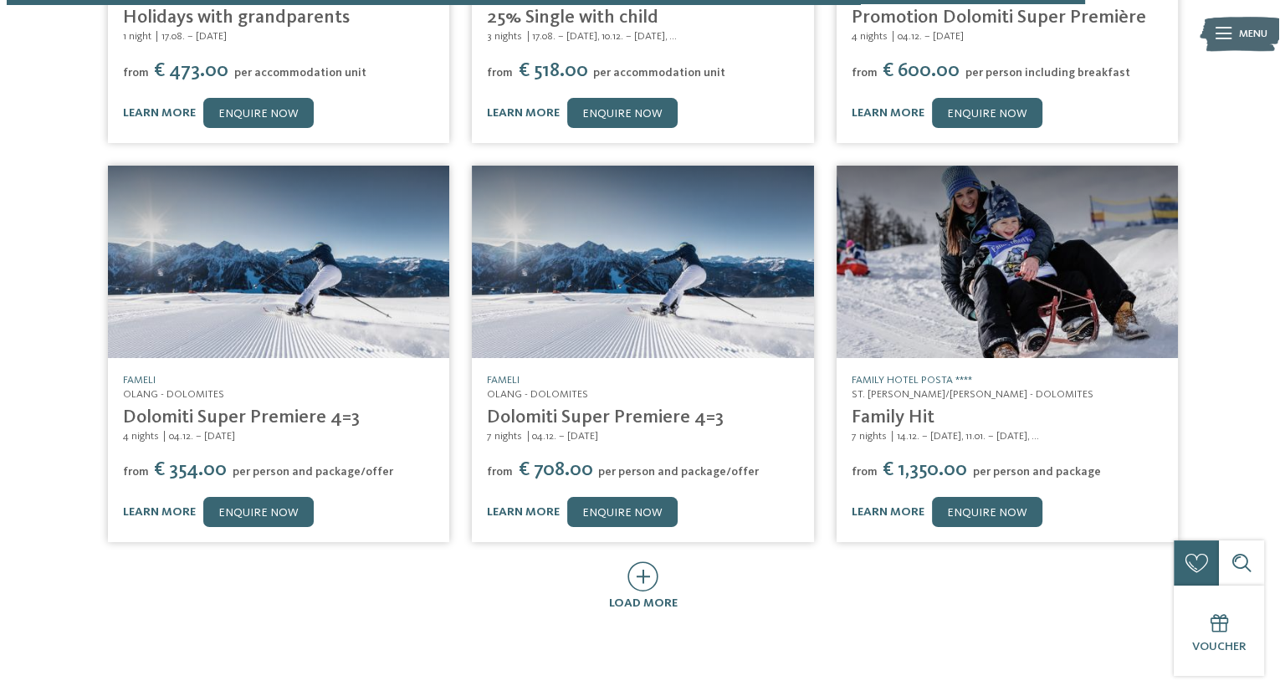
scroll to position [3956, 0]
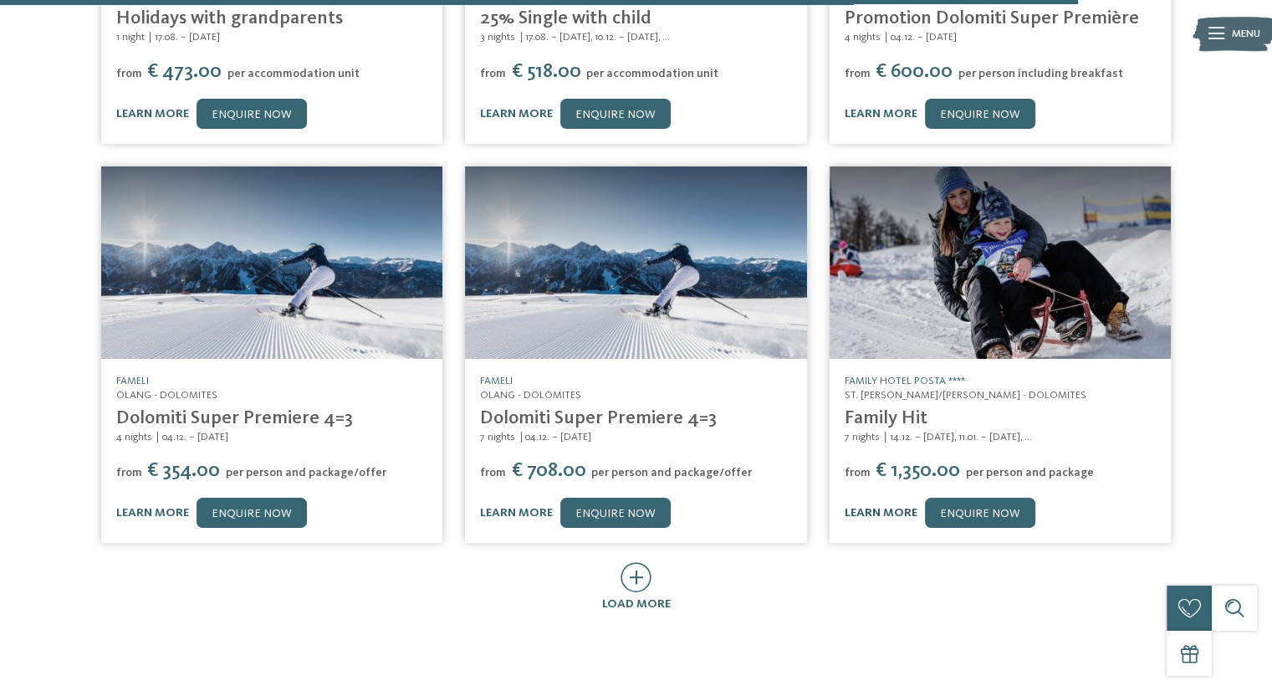
click at [876, 507] on link "learn more" at bounding box center [881, 513] width 73 height 12
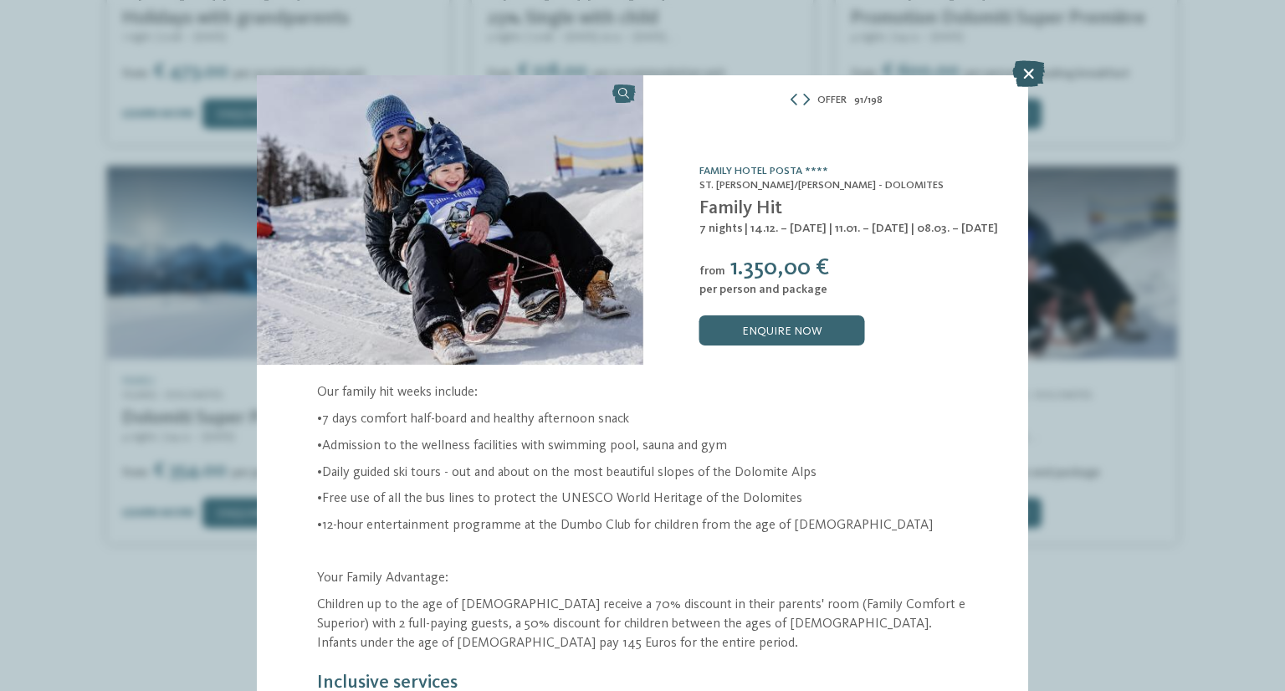
click at [1023, 74] on icon at bounding box center [1028, 73] width 33 height 27
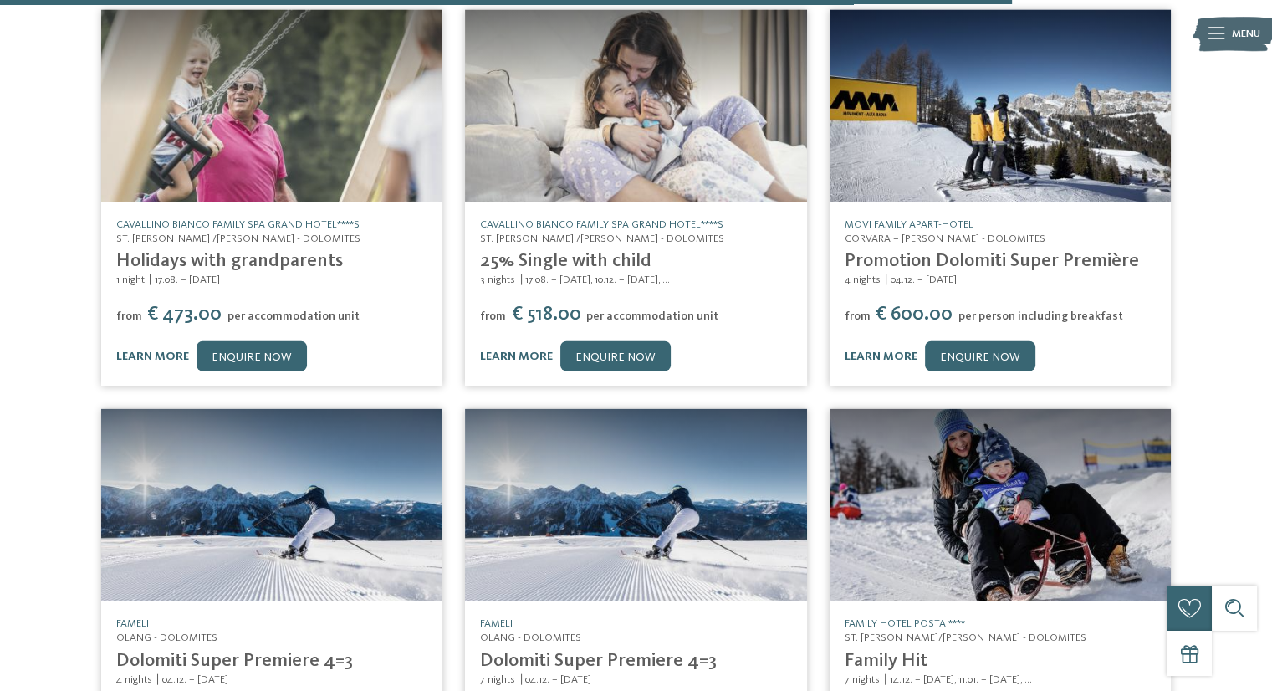
scroll to position [3713, 0]
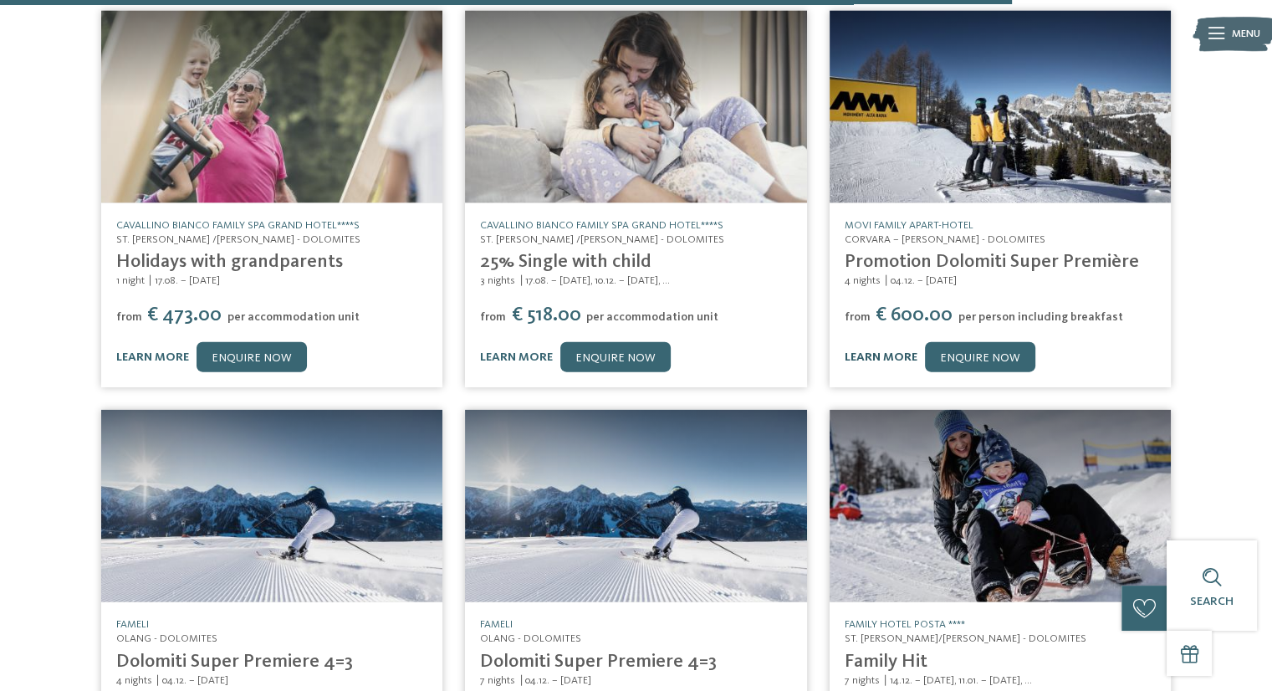
click at [859, 351] on link "learn more" at bounding box center [881, 357] width 73 height 12
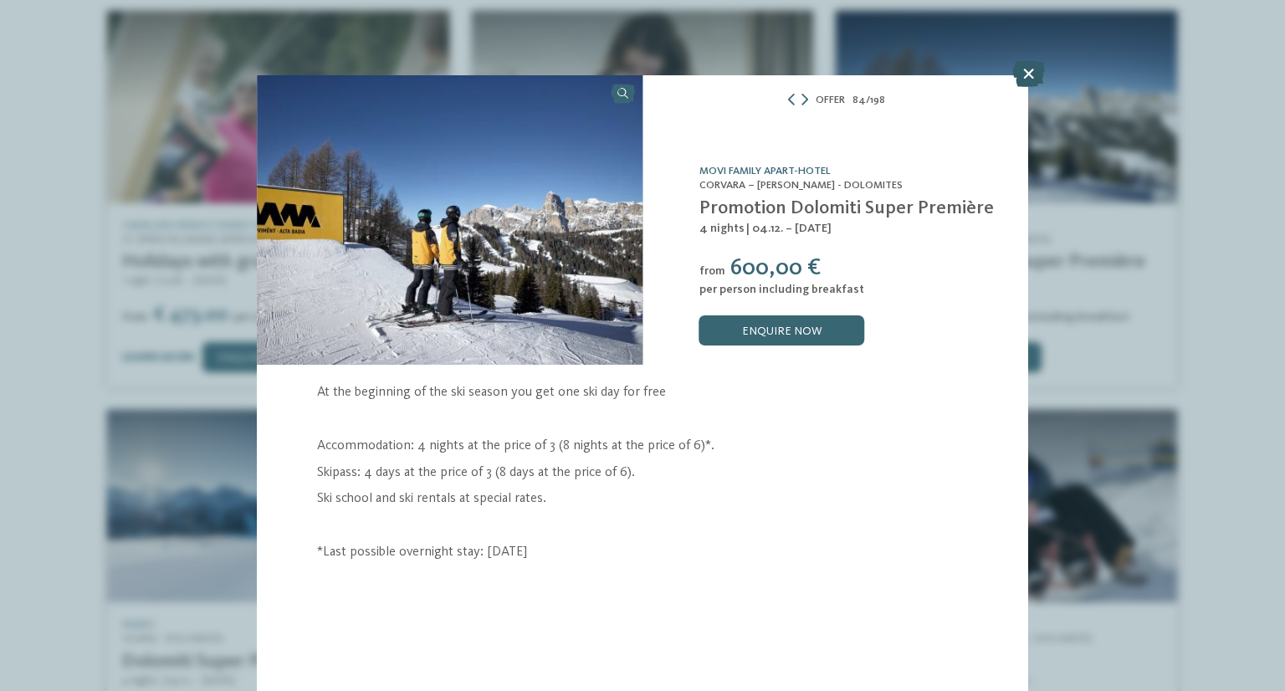
click at [1027, 76] on icon at bounding box center [1028, 73] width 33 height 27
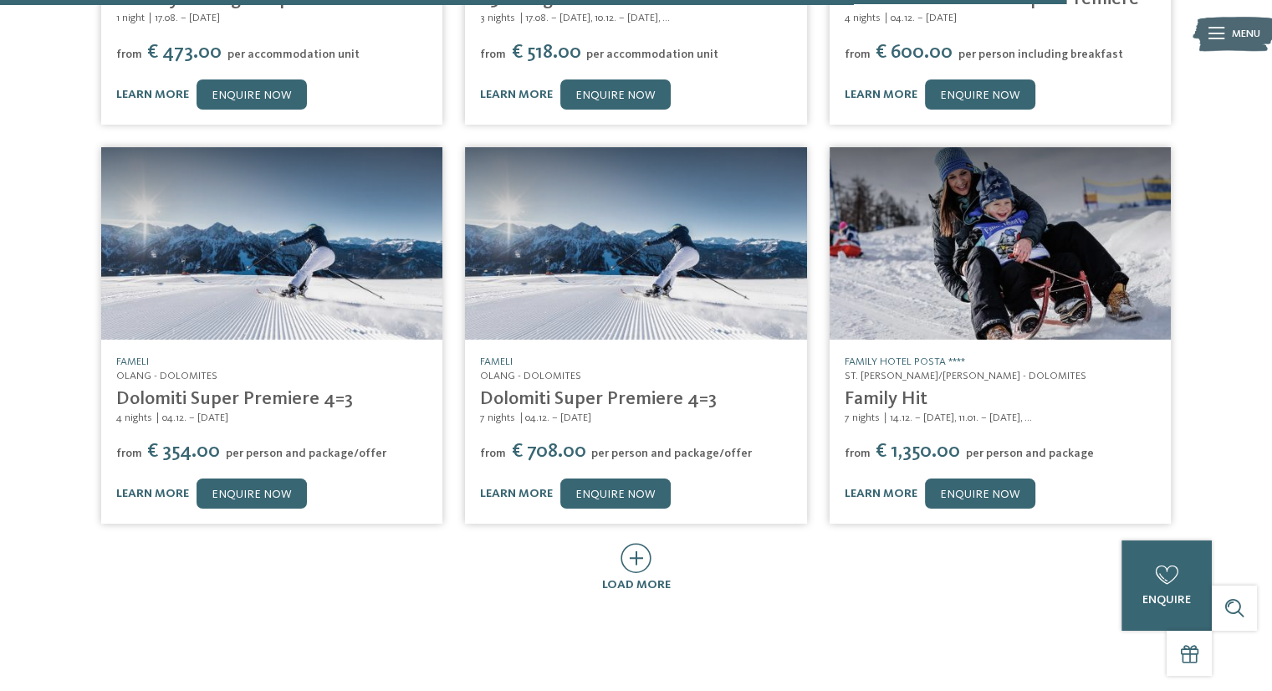
scroll to position [3977, 0]
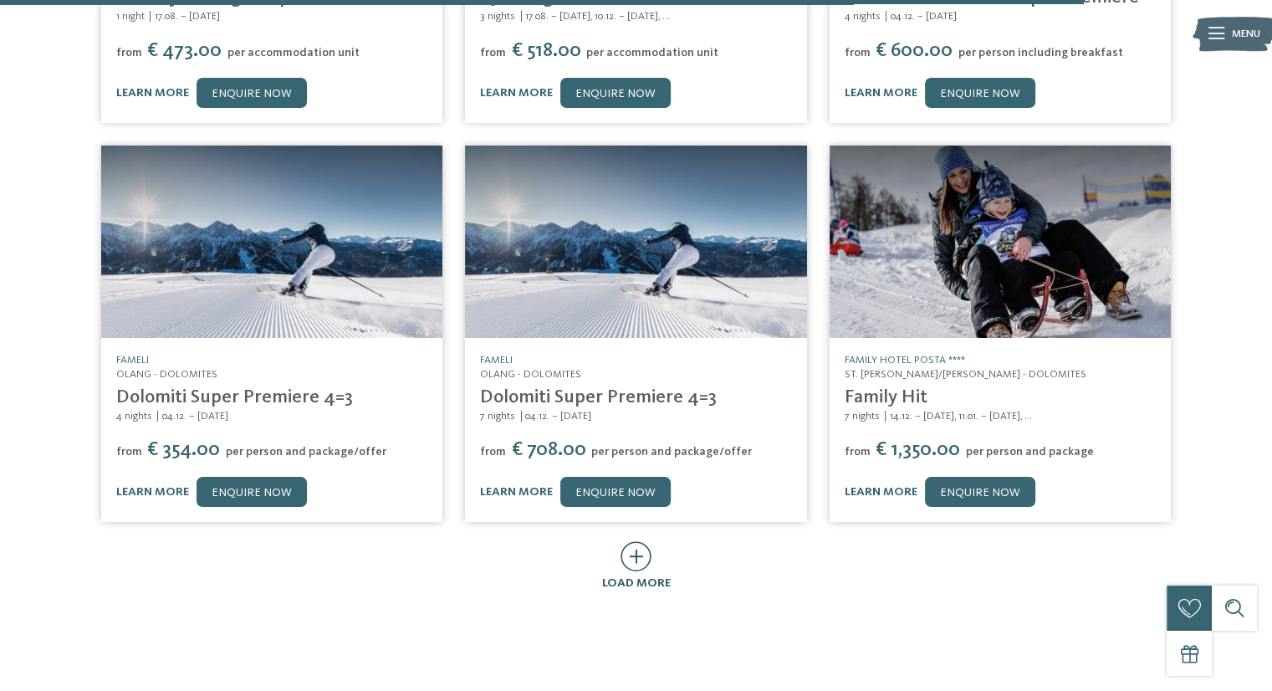
click at [643, 541] on icon at bounding box center [636, 556] width 31 height 30
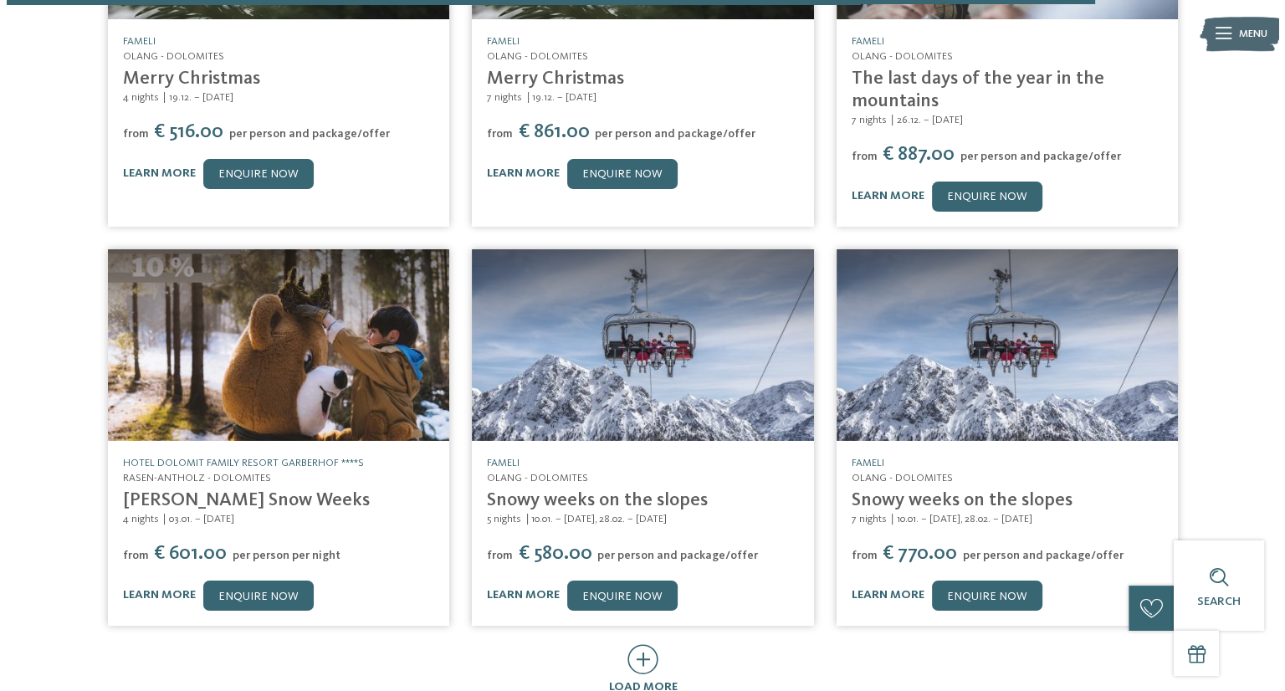
scroll to position [4694, 0]
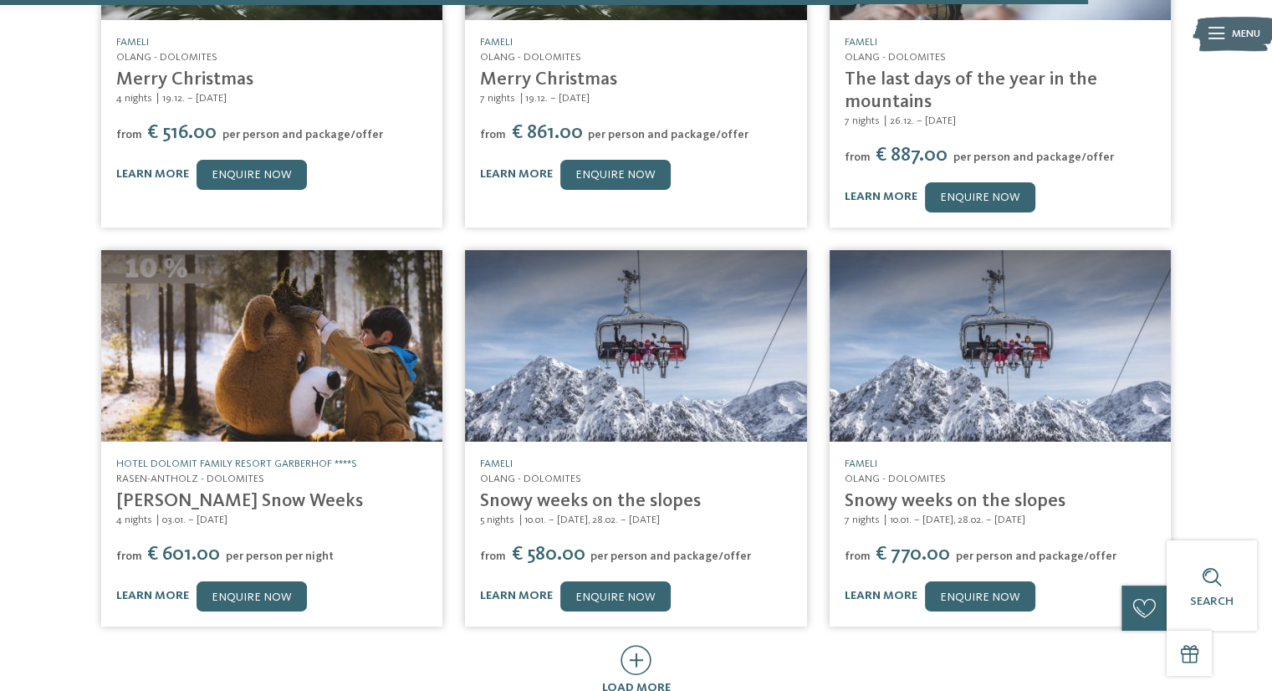
click at [857, 581] on div "learn more enquire now" at bounding box center [1000, 596] width 311 height 30
click at [859, 590] on link "learn more" at bounding box center [881, 596] width 73 height 12
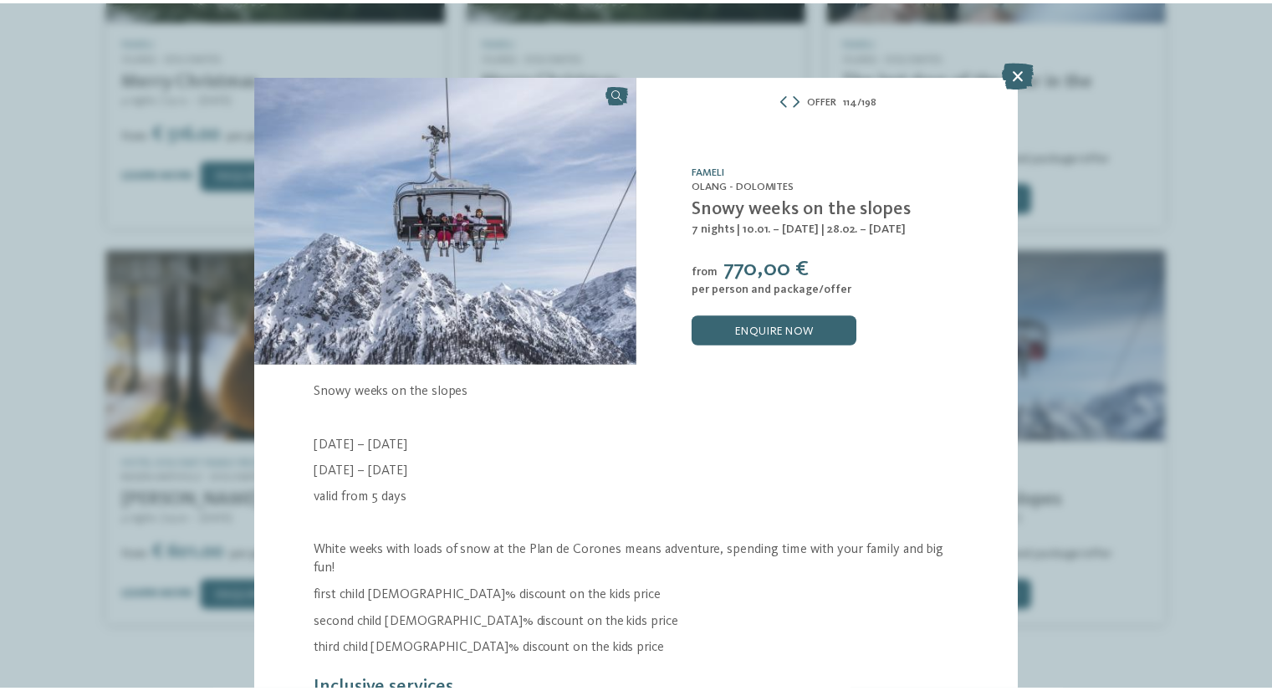
scroll to position [126, 0]
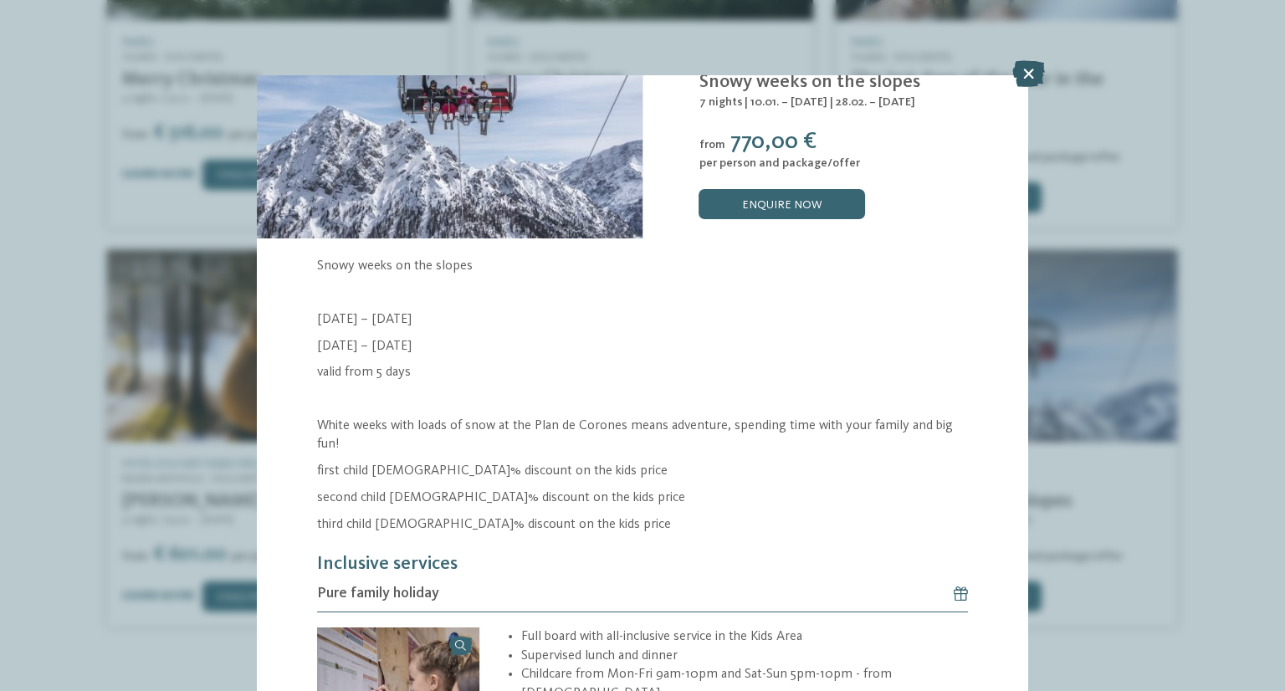
click at [1035, 80] on icon at bounding box center [1028, 73] width 33 height 27
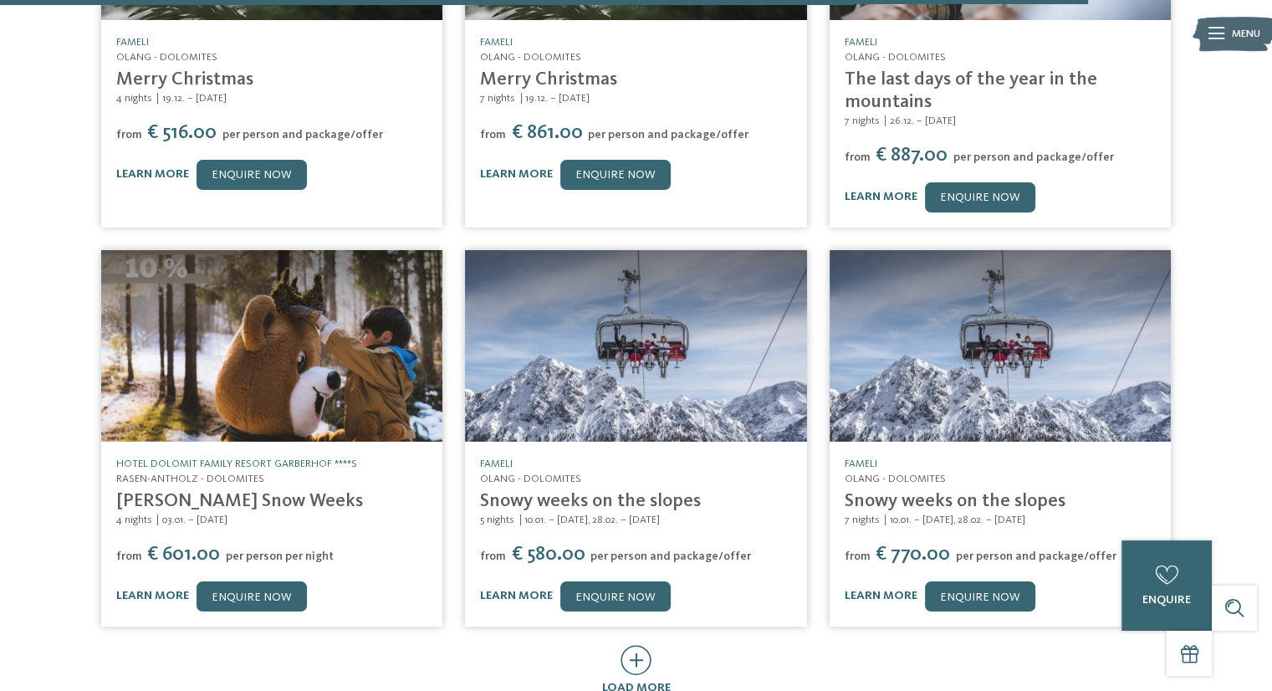
click at [1035, 114] on div "7 nights 26.12. – 07.01.2026" at bounding box center [1000, 121] width 311 height 15
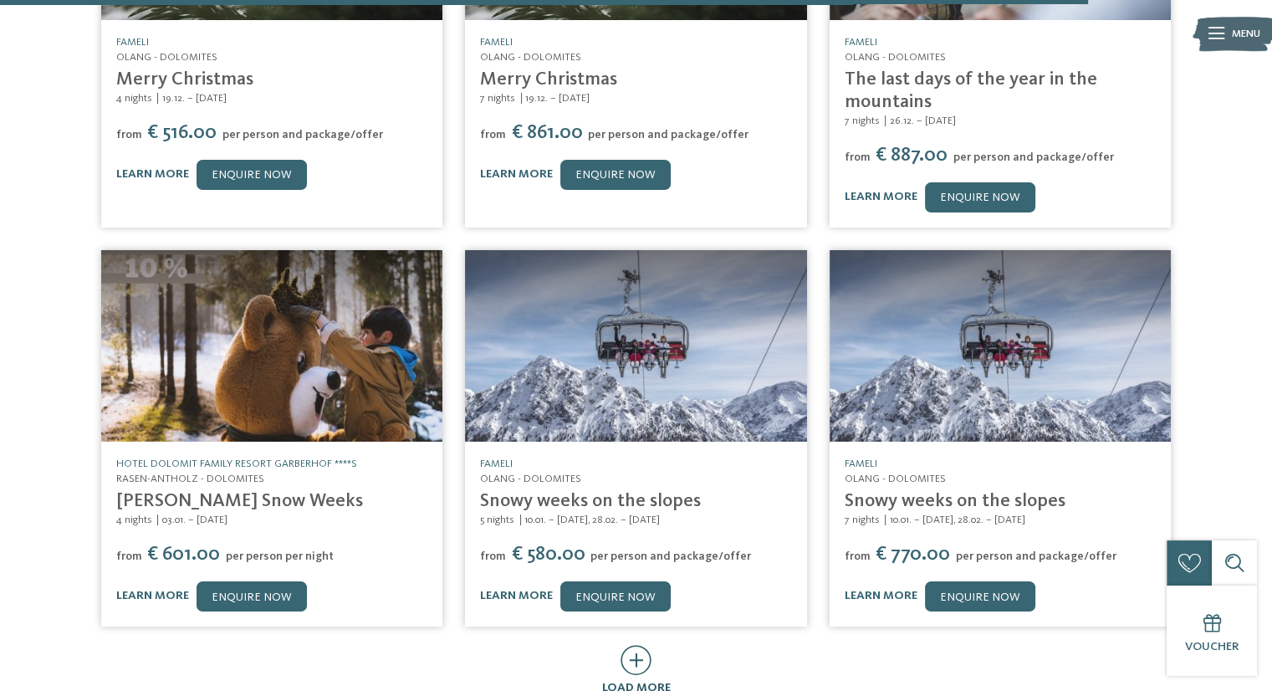
click at [638, 645] on icon at bounding box center [636, 660] width 31 height 30
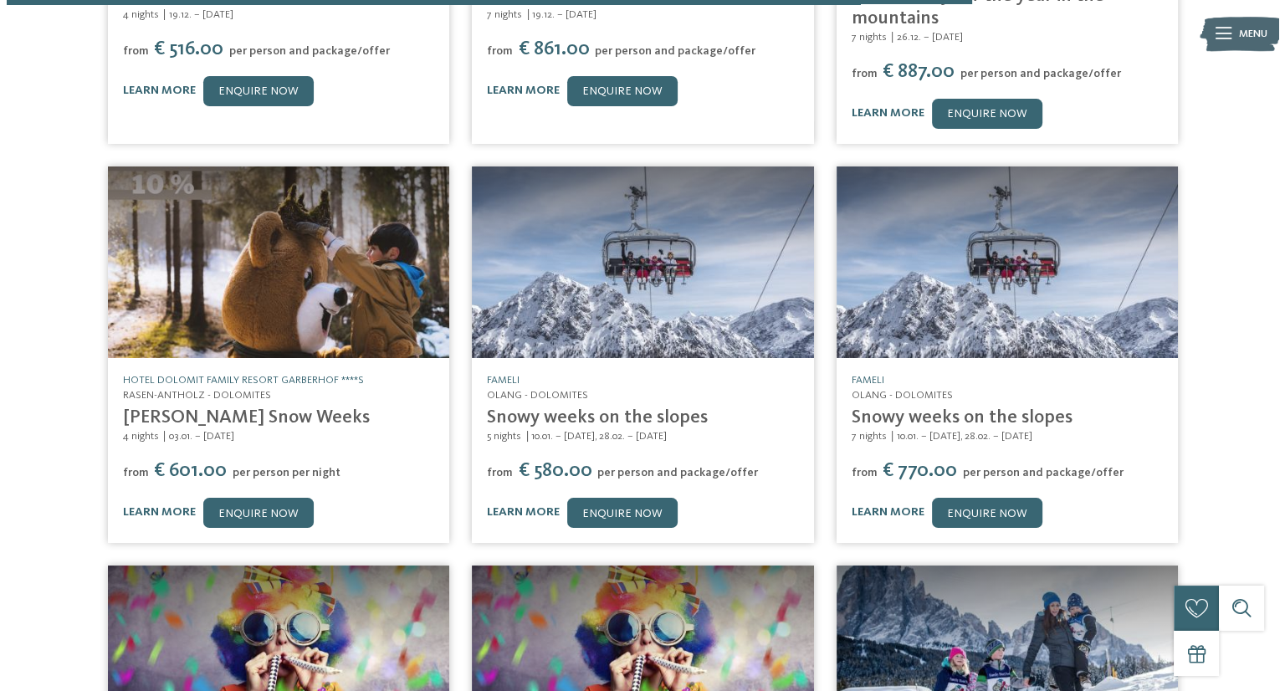
scroll to position [4771, 0]
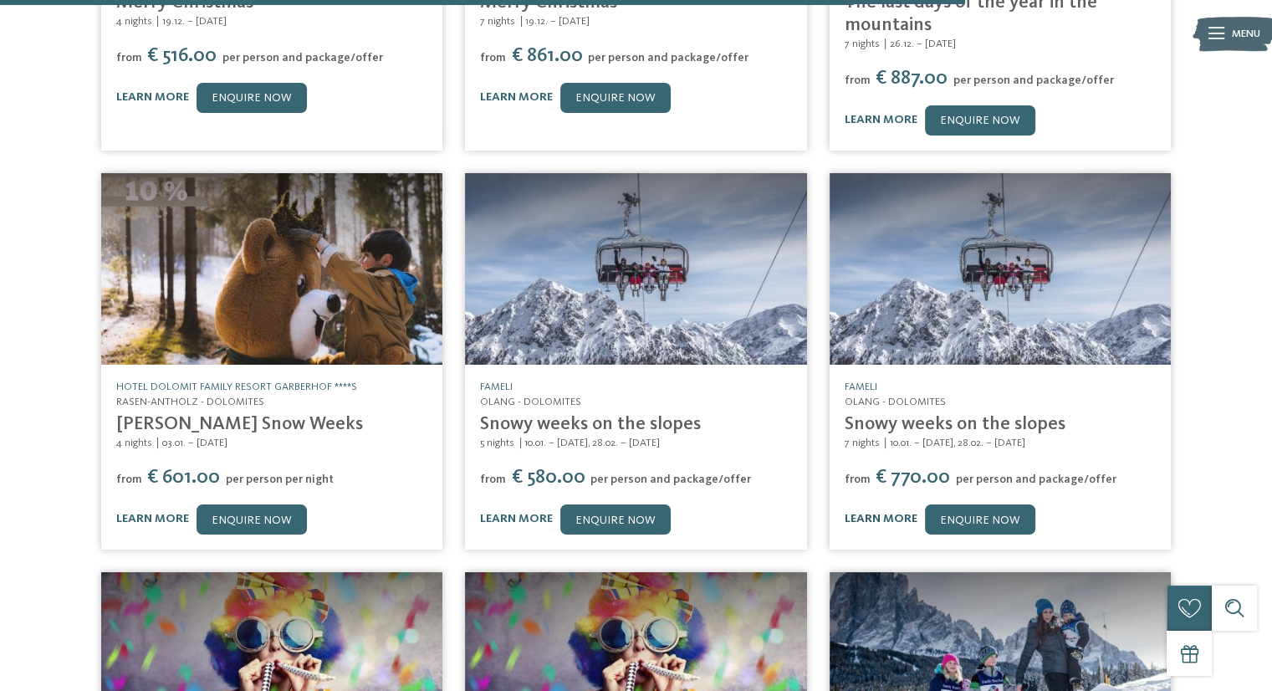
click at [858, 513] on link "learn more" at bounding box center [881, 519] width 73 height 12
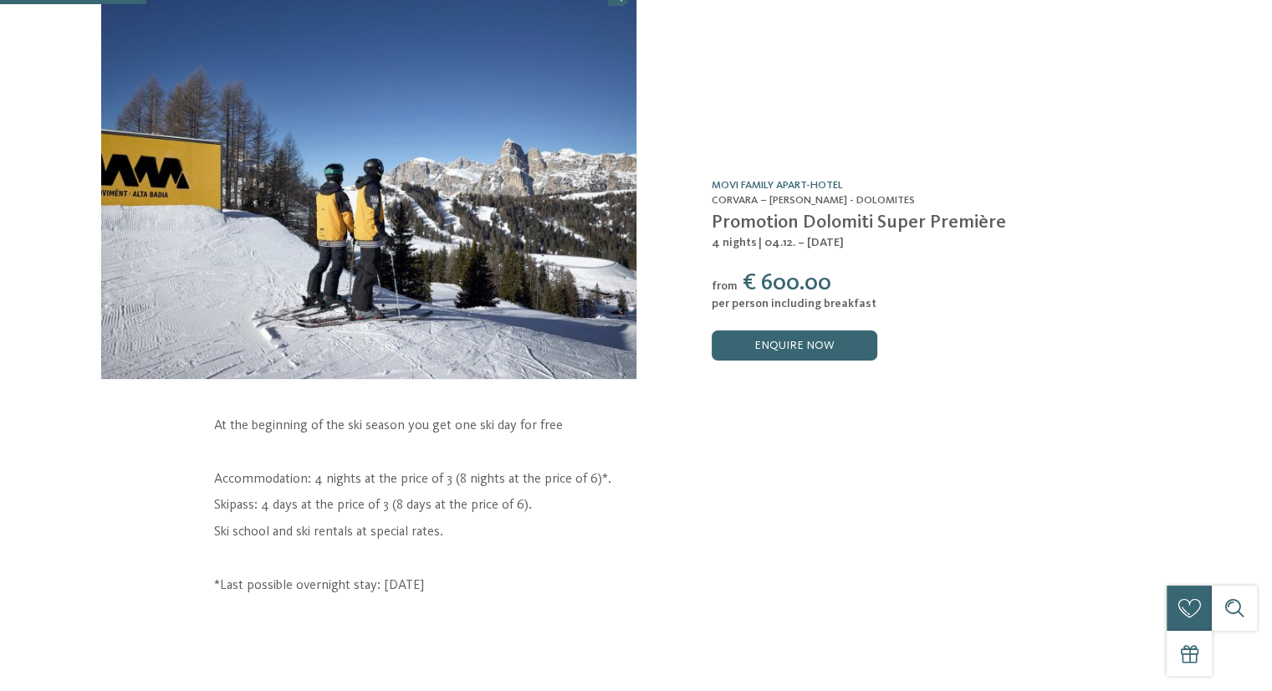
scroll to position [97, 0]
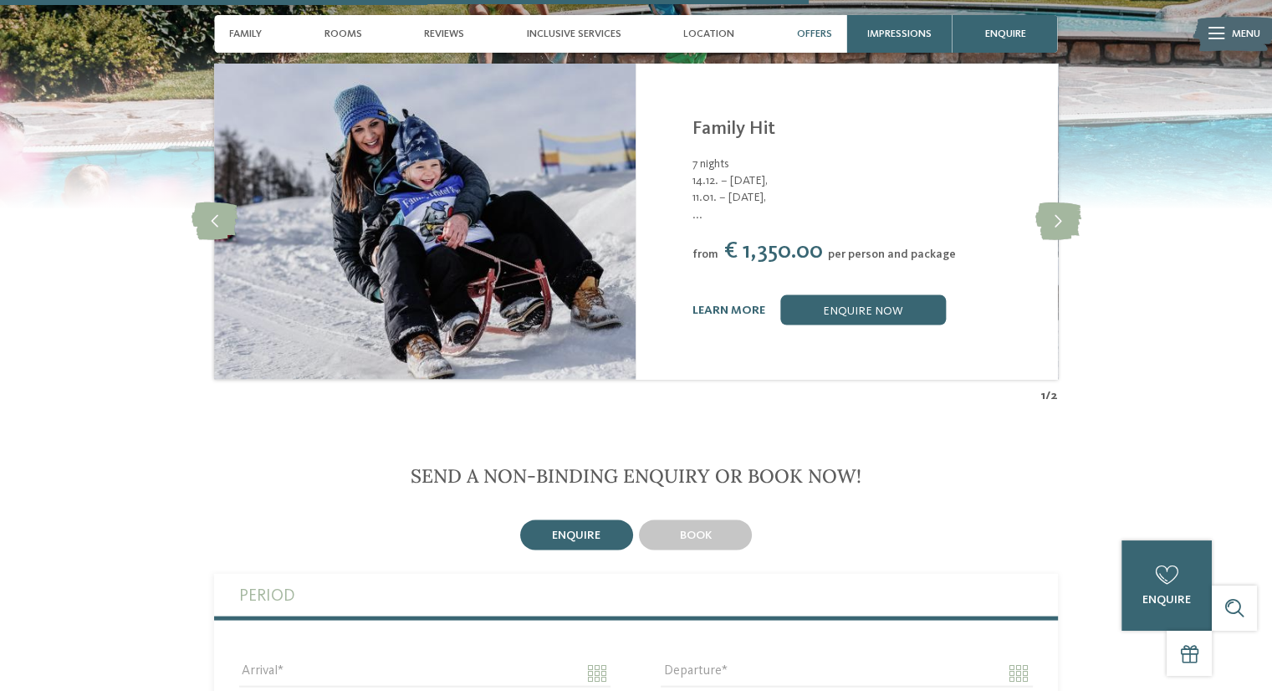
scroll to position [3178, 0]
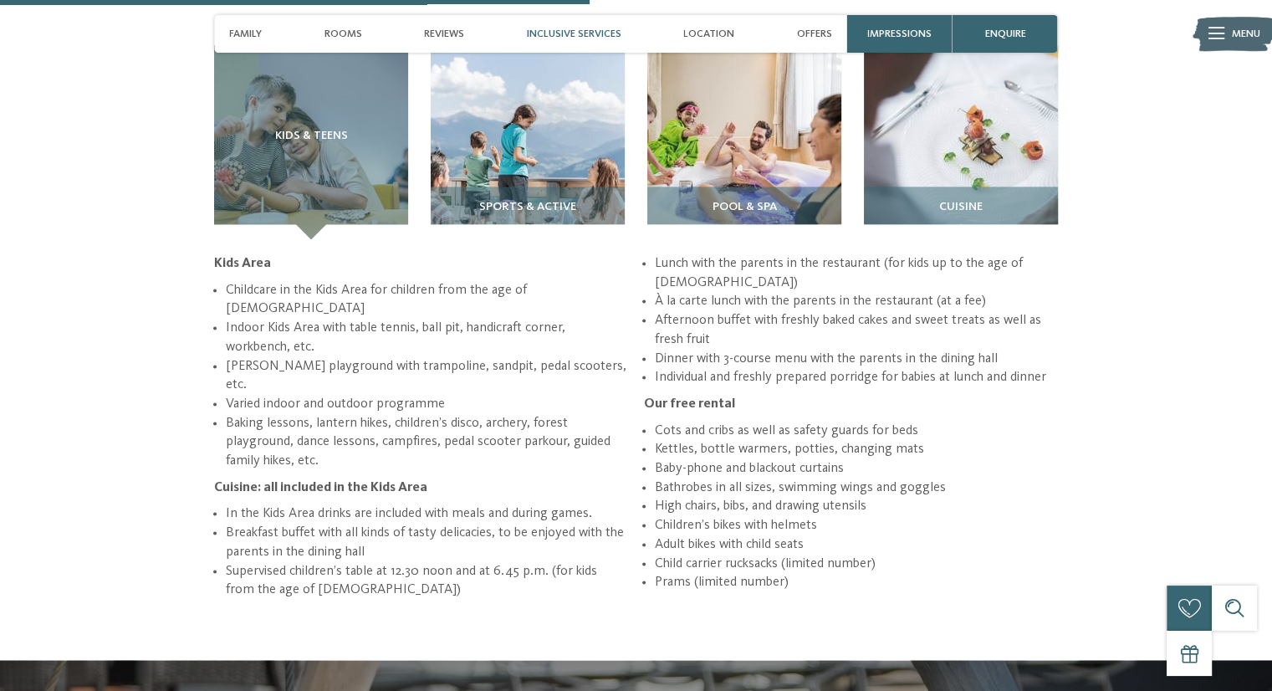
scroll to position [2231, 0]
click at [528, 132] on img at bounding box center [528, 142] width 194 height 194
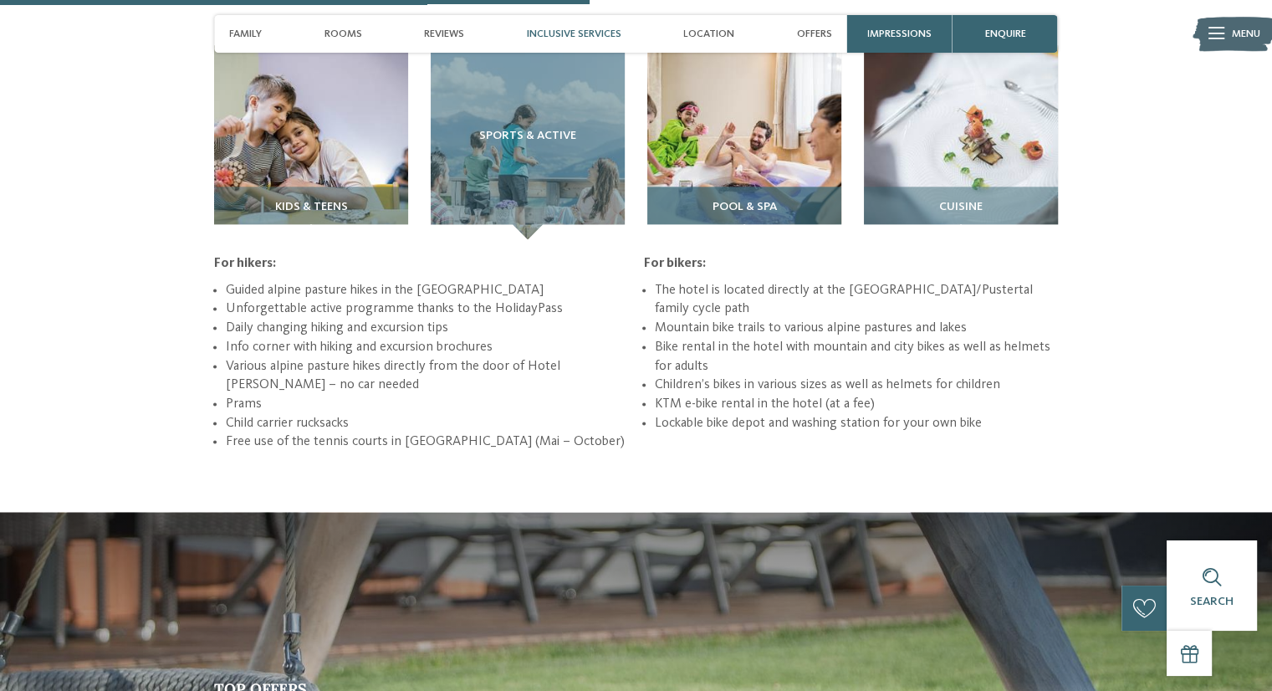
click at [739, 186] on div "Pool & spa" at bounding box center [744, 212] width 194 height 53
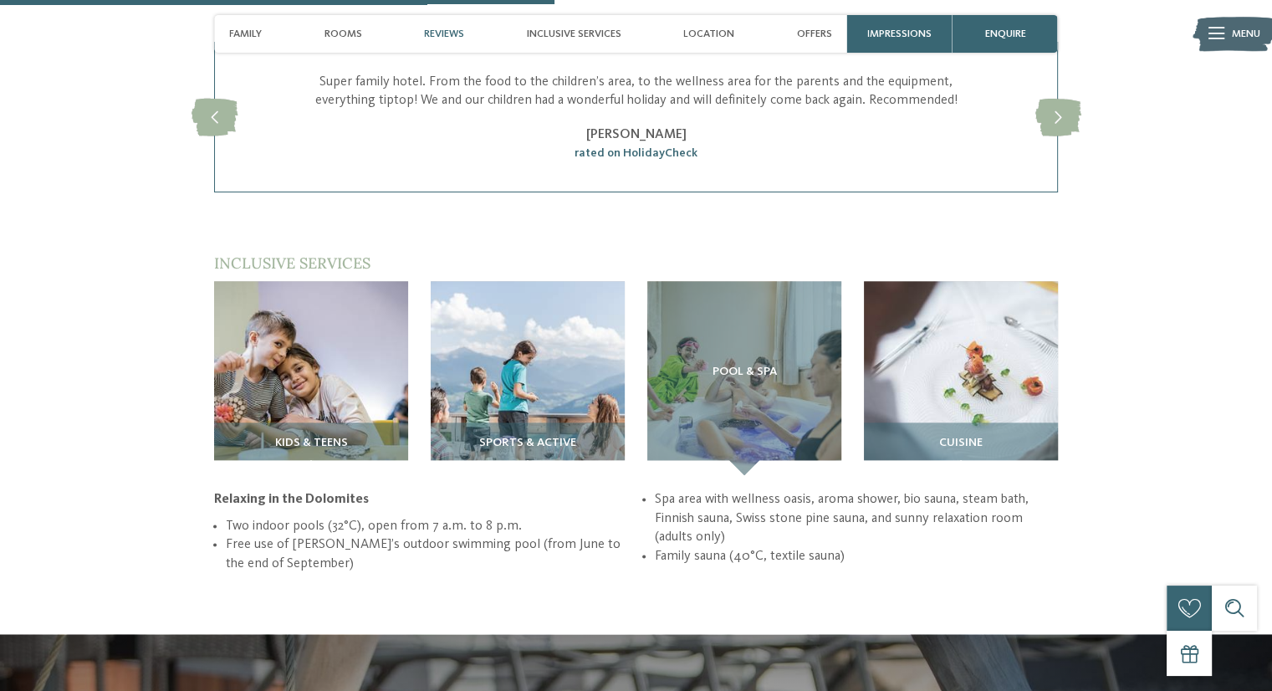
scroll to position [1994, 0]
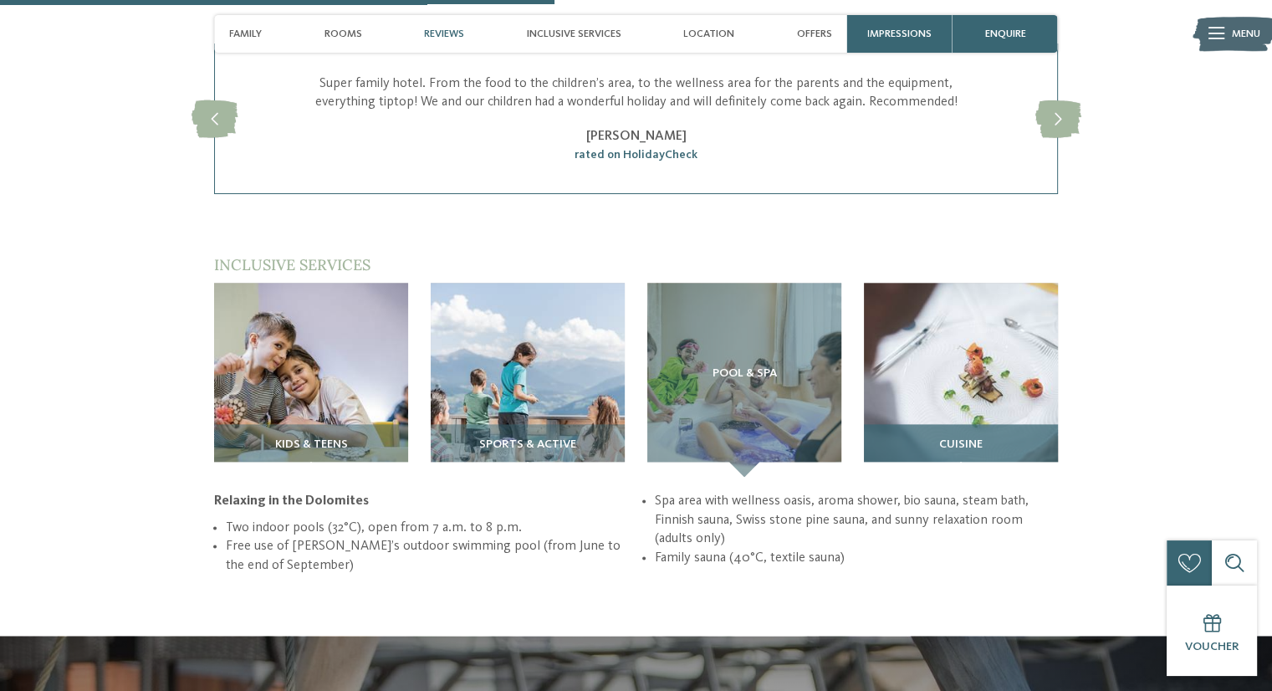
click at [967, 367] on img at bounding box center [961, 380] width 194 height 194
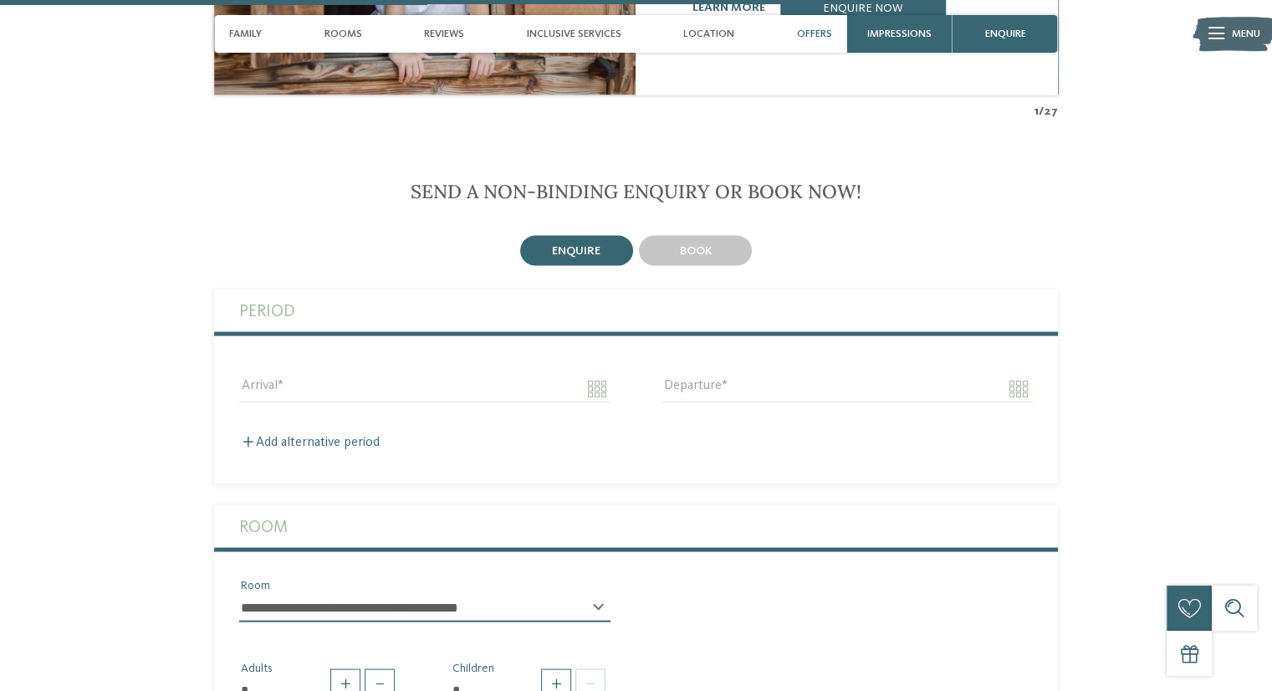
scroll to position [3130, 0]
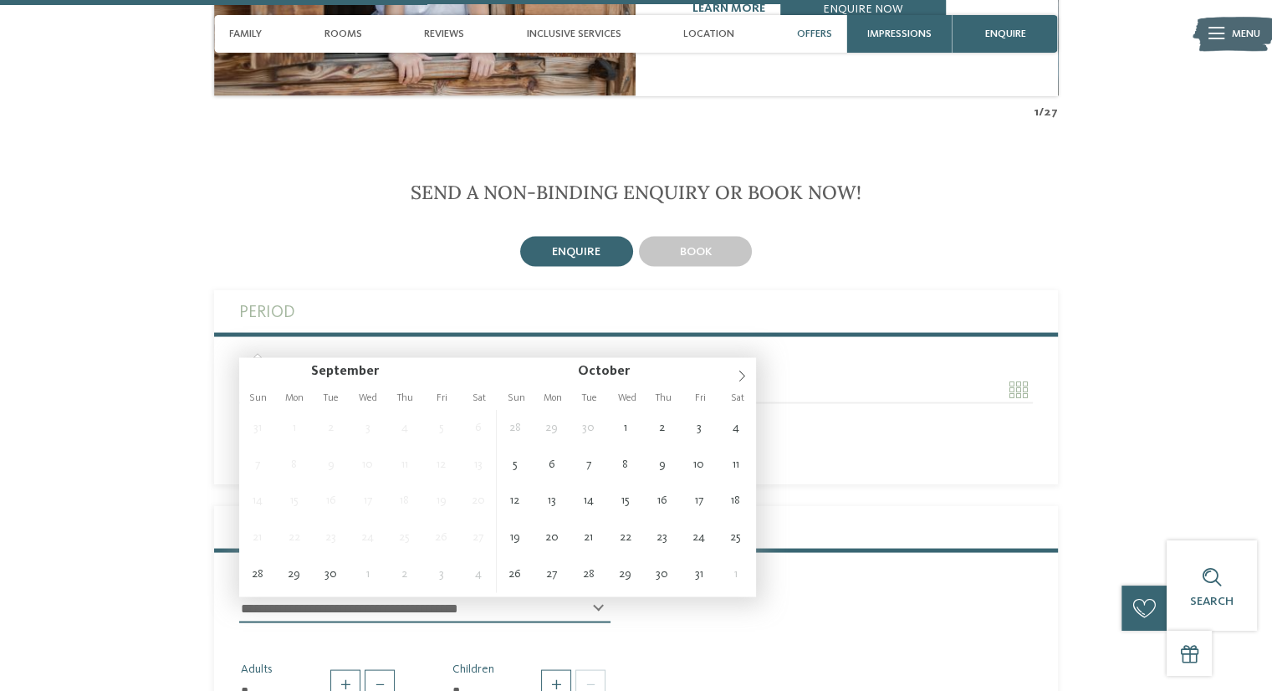
click at [596, 375] on input "Arrival" at bounding box center [424, 389] width 371 height 28
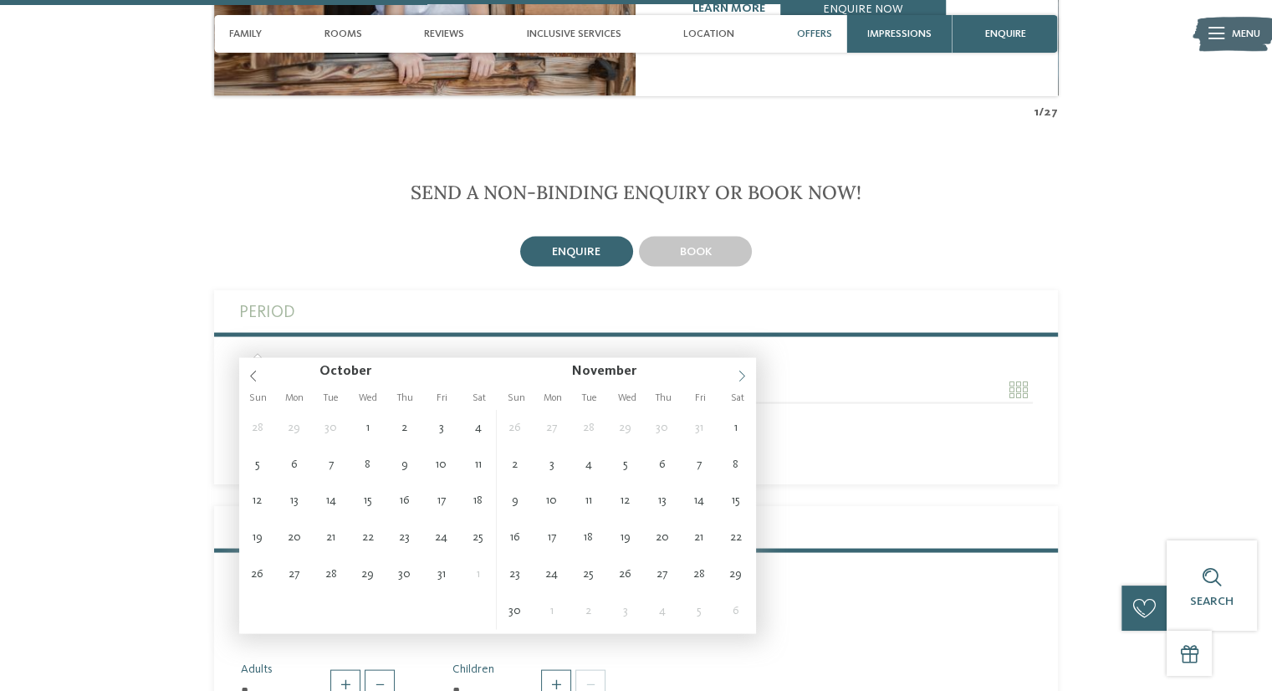
click at [739, 380] on icon at bounding box center [742, 376] width 12 height 12
type input "****"
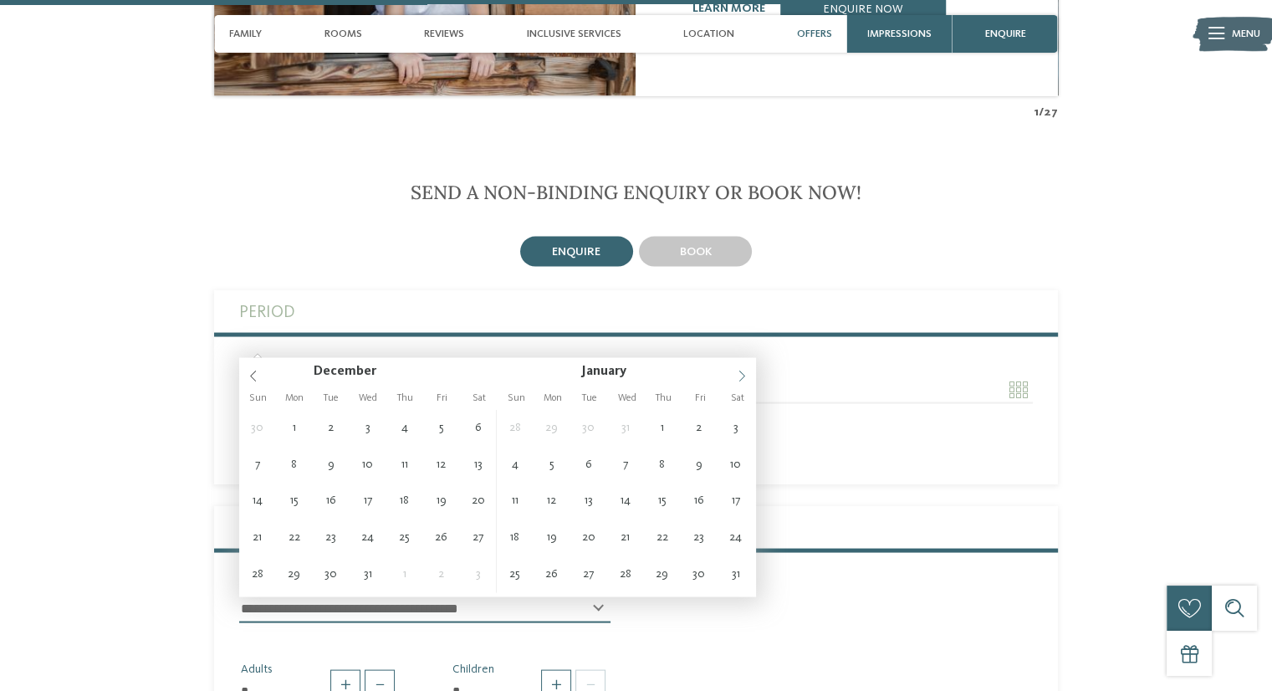
click at [739, 380] on icon at bounding box center [742, 376] width 12 height 12
type input "**********"
type input "****"
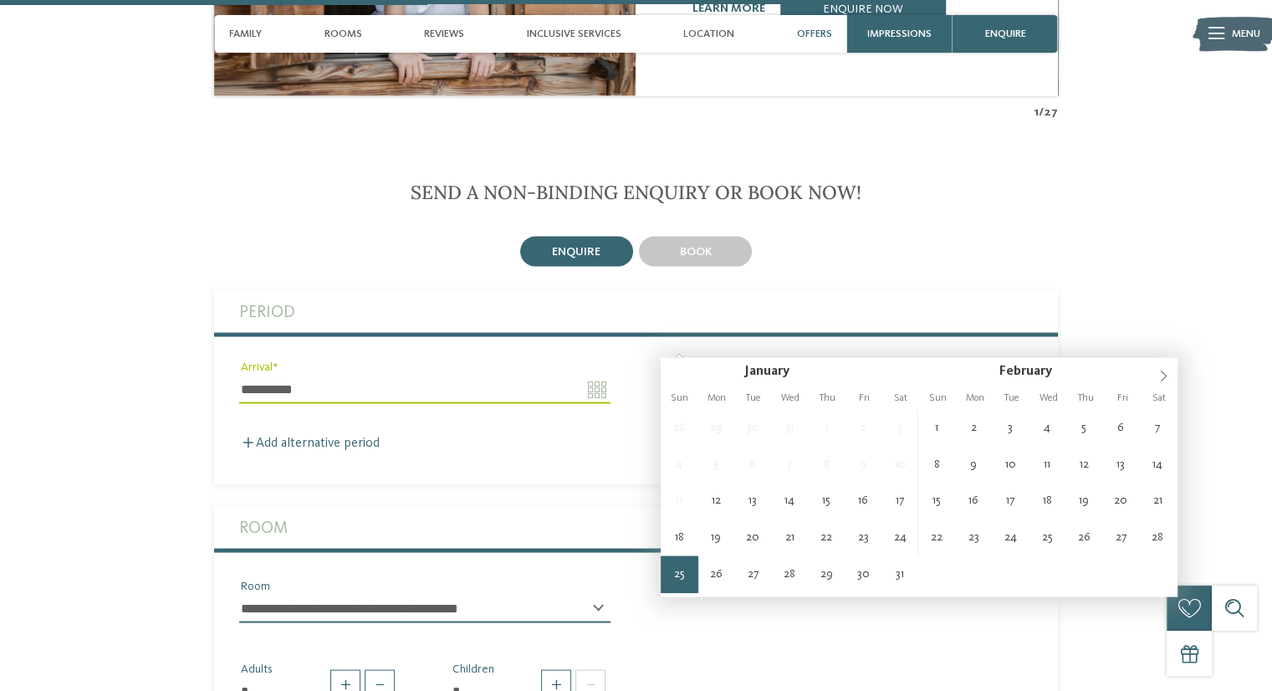
type input "**********"
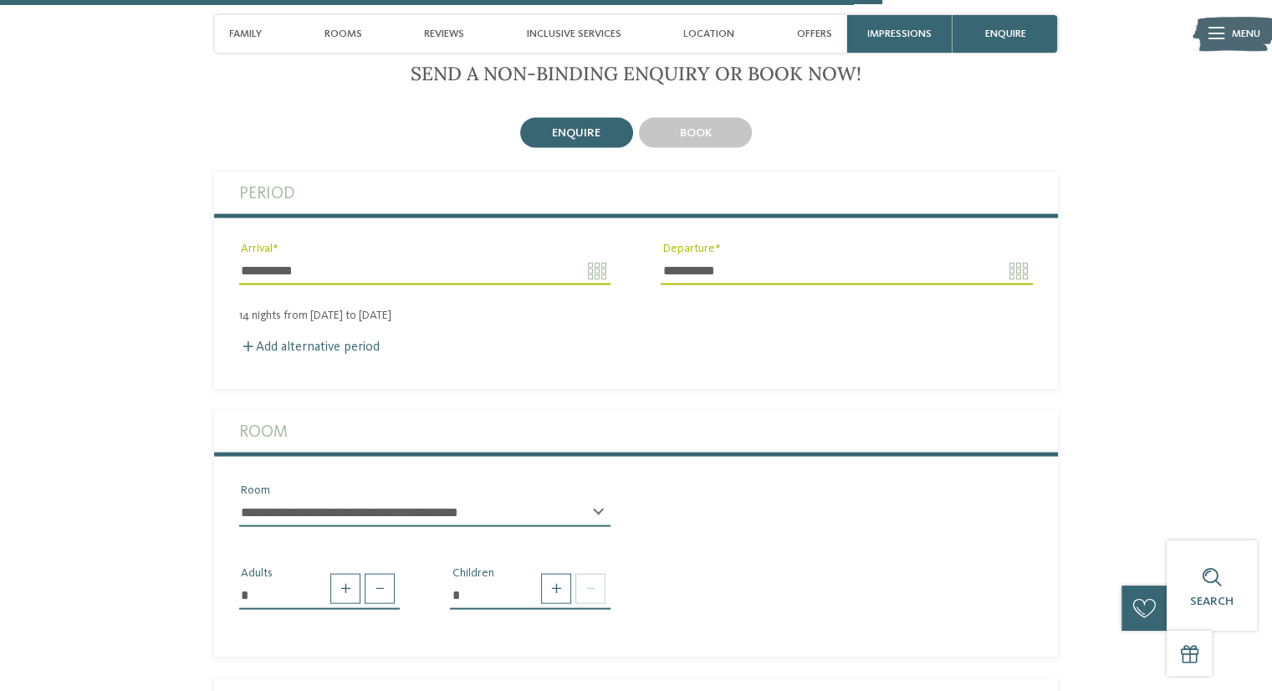
scroll to position [3251, 0]
click at [320, 496] on select "**********" at bounding box center [424, 510] width 371 height 28
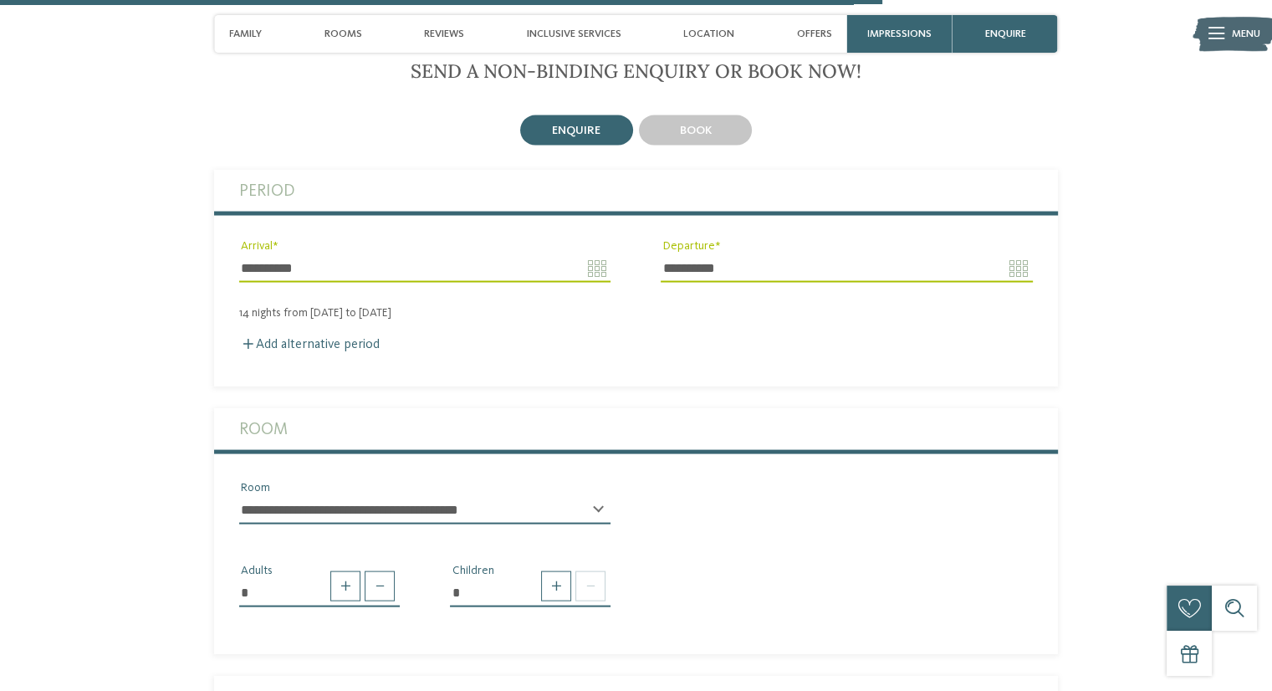
click at [320, 496] on select "**********" at bounding box center [424, 510] width 371 height 28
click at [559, 571] on span at bounding box center [556, 586] width 30 height 30
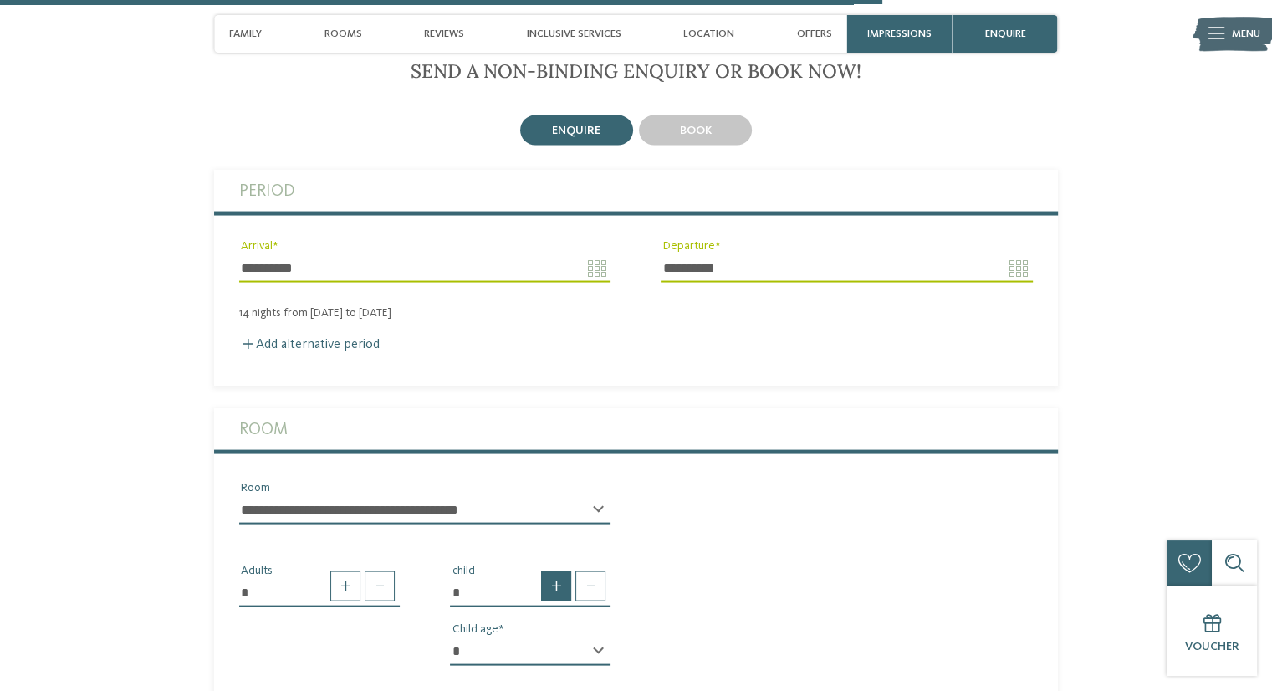
click at [559, 571] on span at bounding box center [556, 586] width 30 height 30
type input "*"
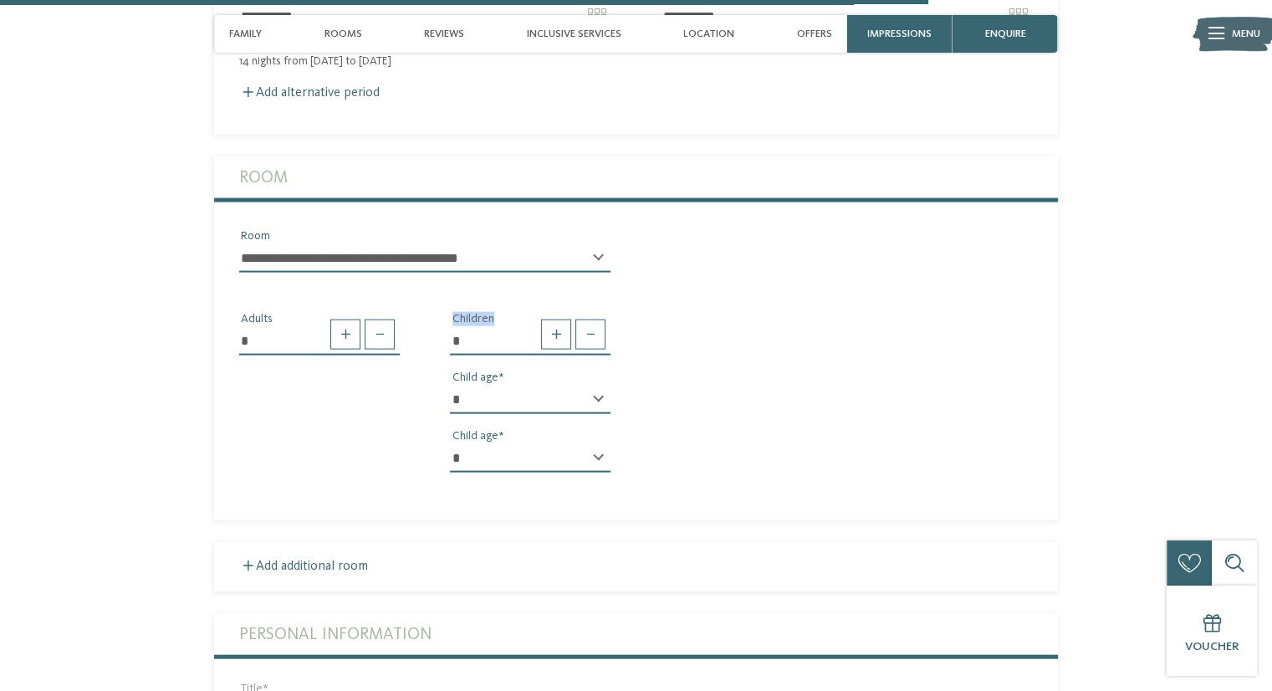
scroll to position [3508, 0]
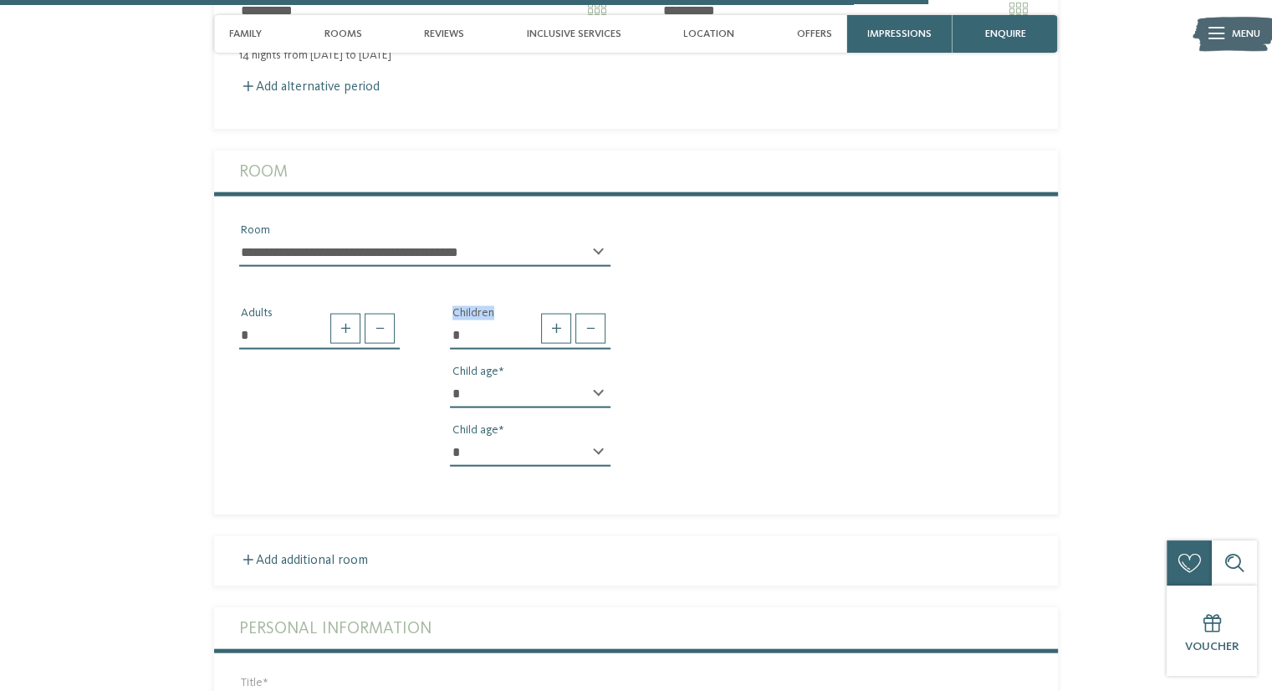
click at [590, 380] on select "* * * * * * * * * * * ** ** ** ** ** ** ** **" at bounding box center [530, 394] width 161 height 28
select select "*"
click at [450, 380] on select "* * * * * * * * * * * ** ** ** ** ** ** ** **" at bounding box center [530, 394] width 161 height 28
click at [580, 438] on select "* * * * * * * * * * * ** ** ** ** ** ** ** **" at bounding box center [530, 452] width 161 height 28
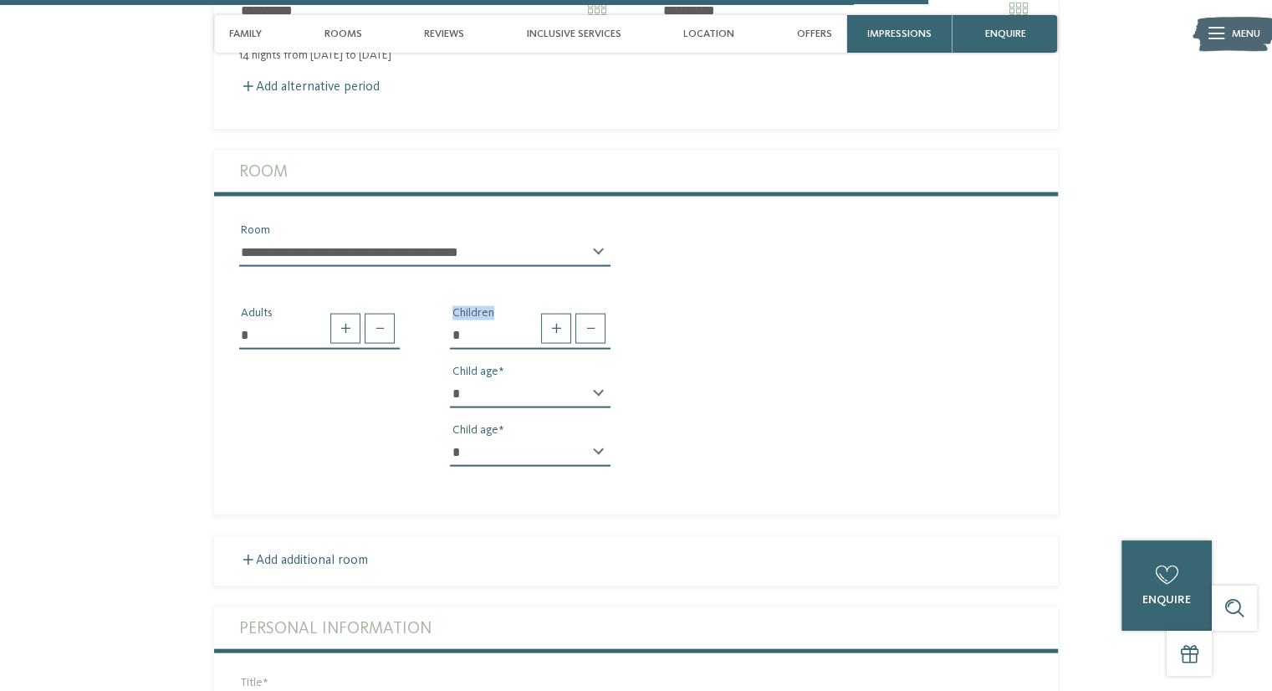
select select "*"
click at [450, 438] on select "* * * * * * * * * * * ** ** ** ** ** ** ** **" at bounding box center [530, 452] width 161 height 28
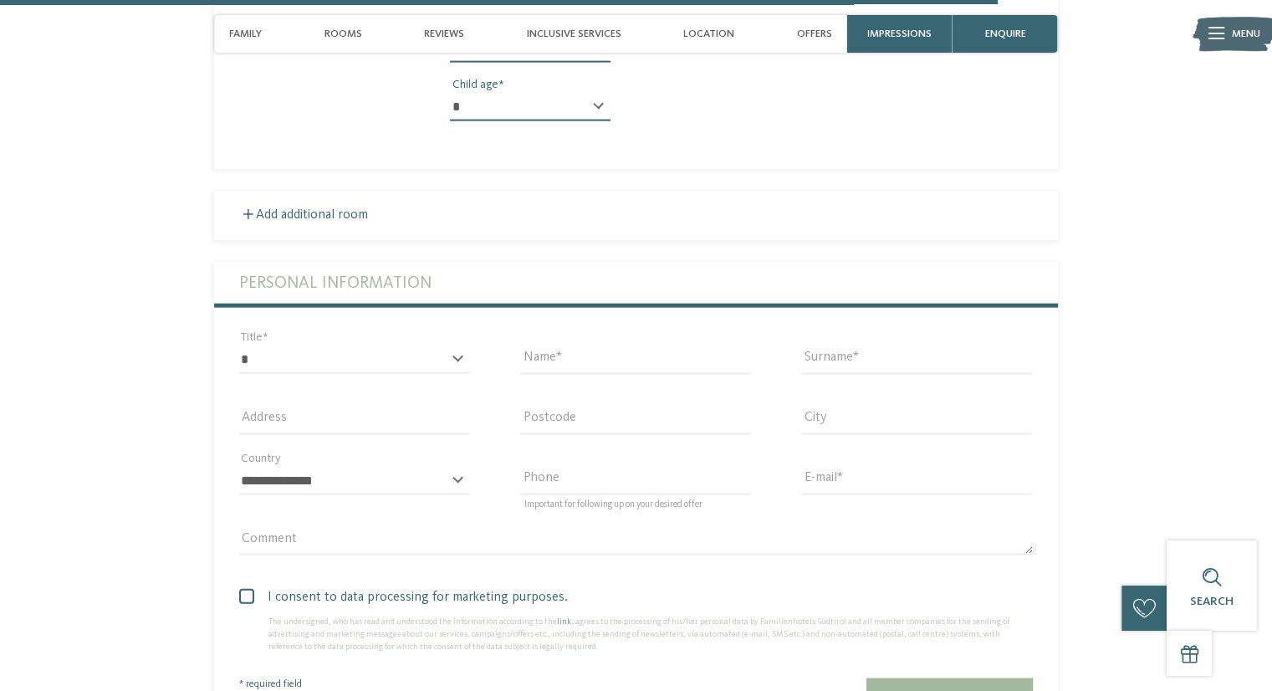
scroll to position [3864, 0]
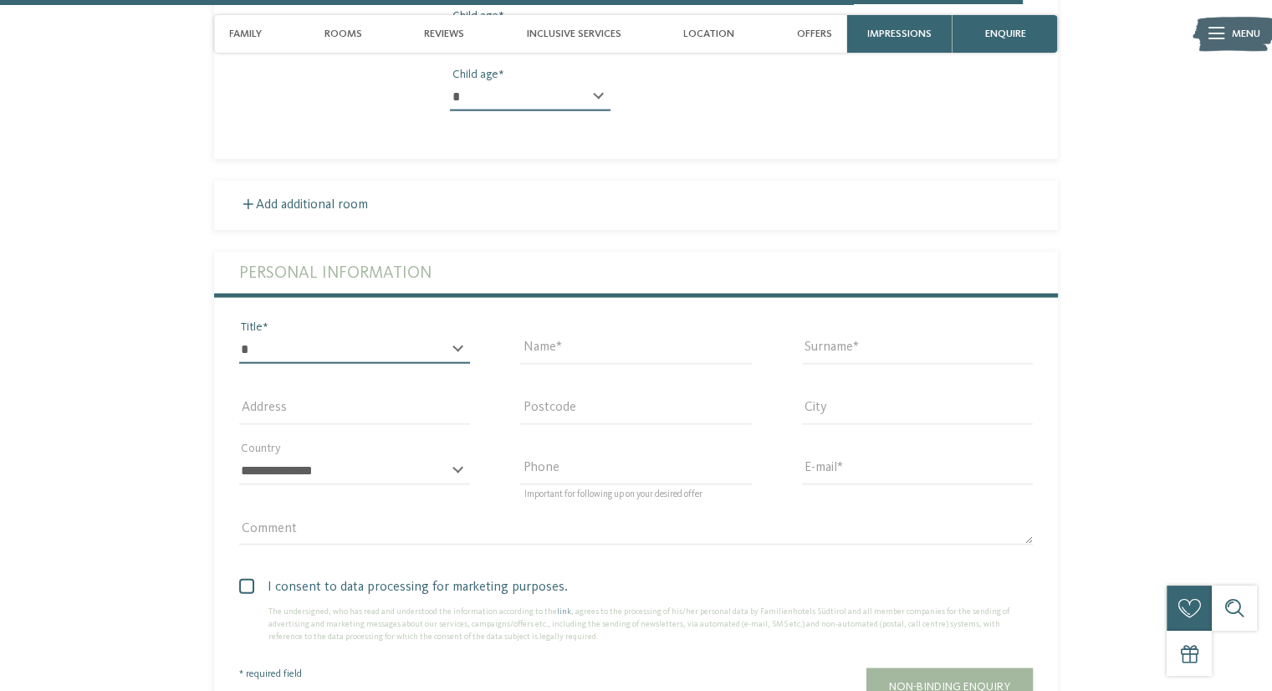
click at [268, 335] on select "* ** ** ****** **" at bounding box center [354, 349] width 231 height 28
select select "*"
click at [239, 335] on select "* ** ** ****** **" at bounding box center [354, 349] width 231 height 28
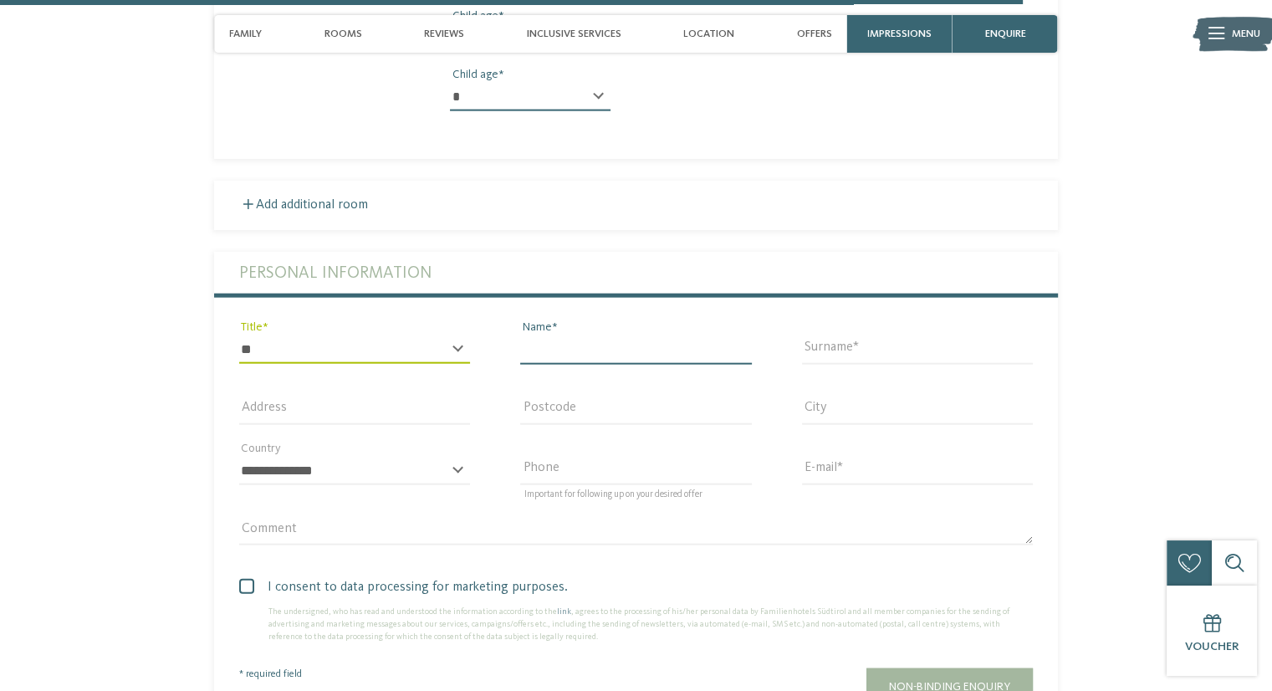
click at [575, 335] on input "Name" at bounding box center [635, 349] width 231 height 28
type input "******"
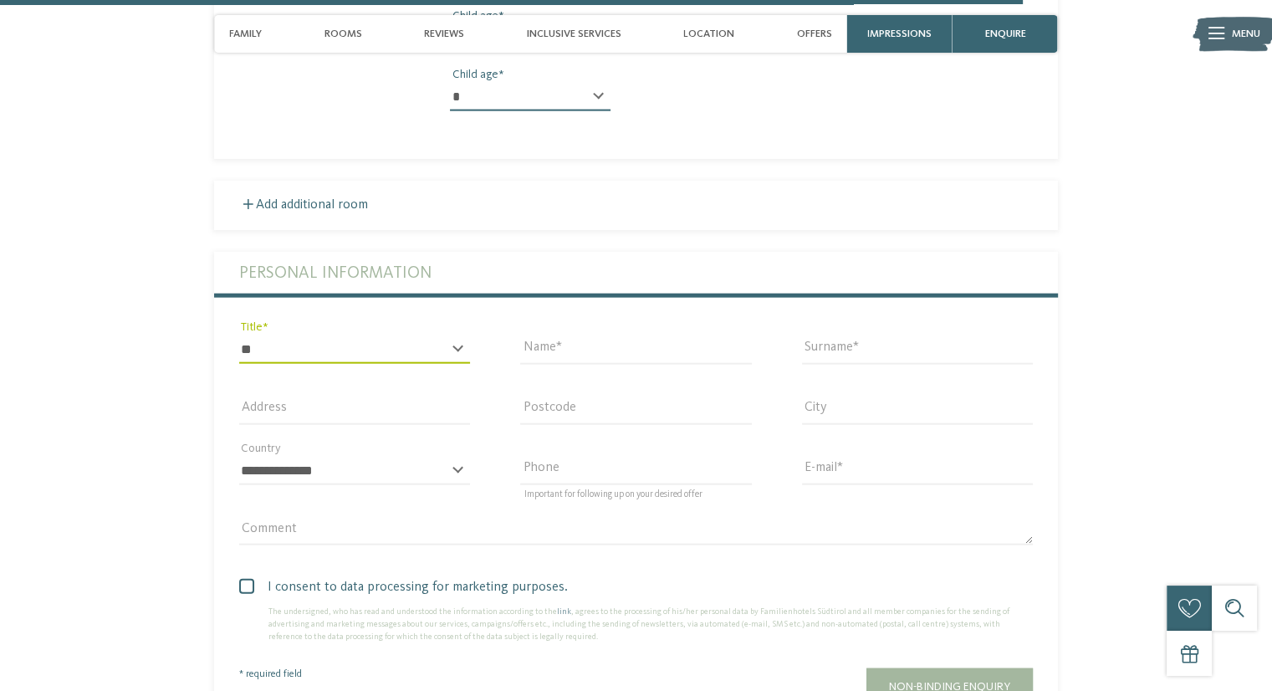
type input "*******"
type input "**********"
type input "****"
type input "**********"
select select "**"
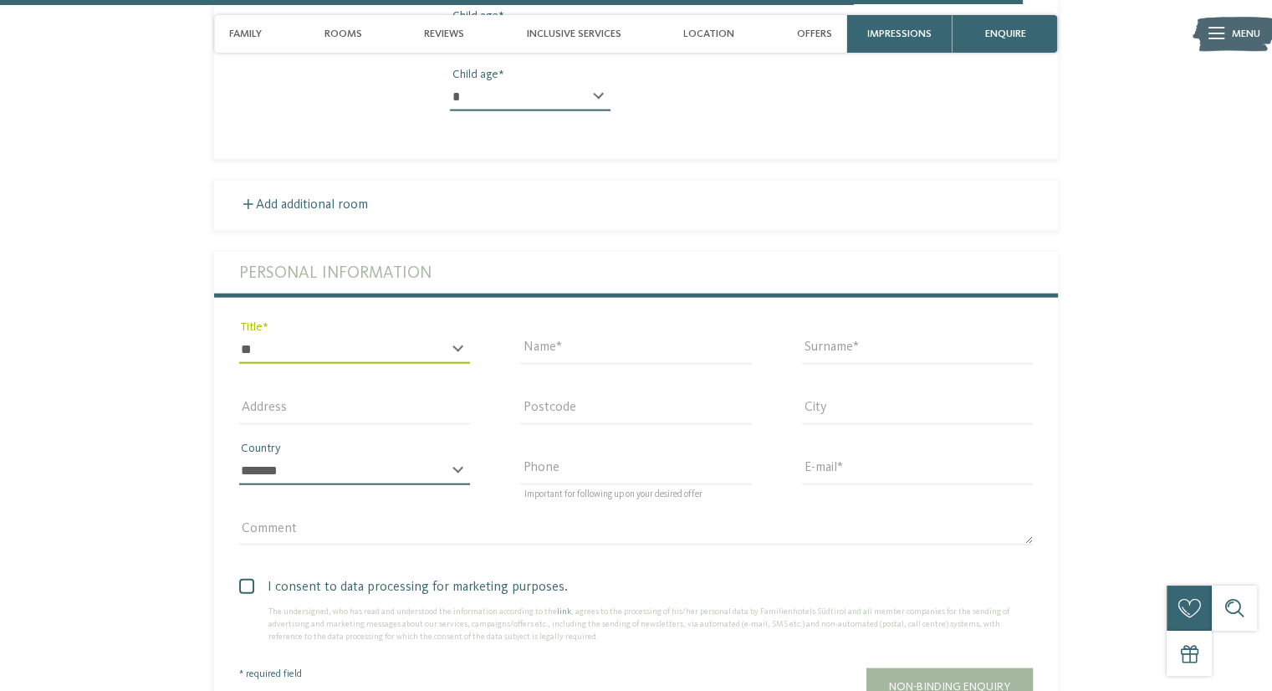
type input "**********"
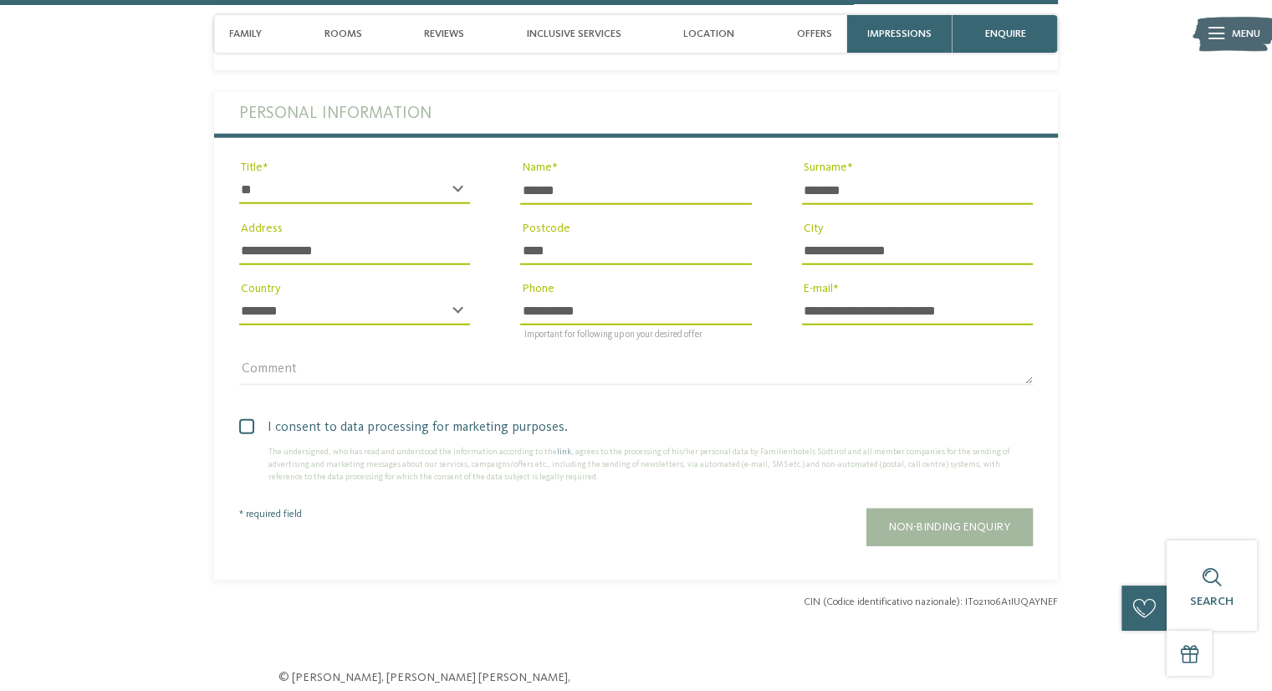
scroll to position [4027, 0]
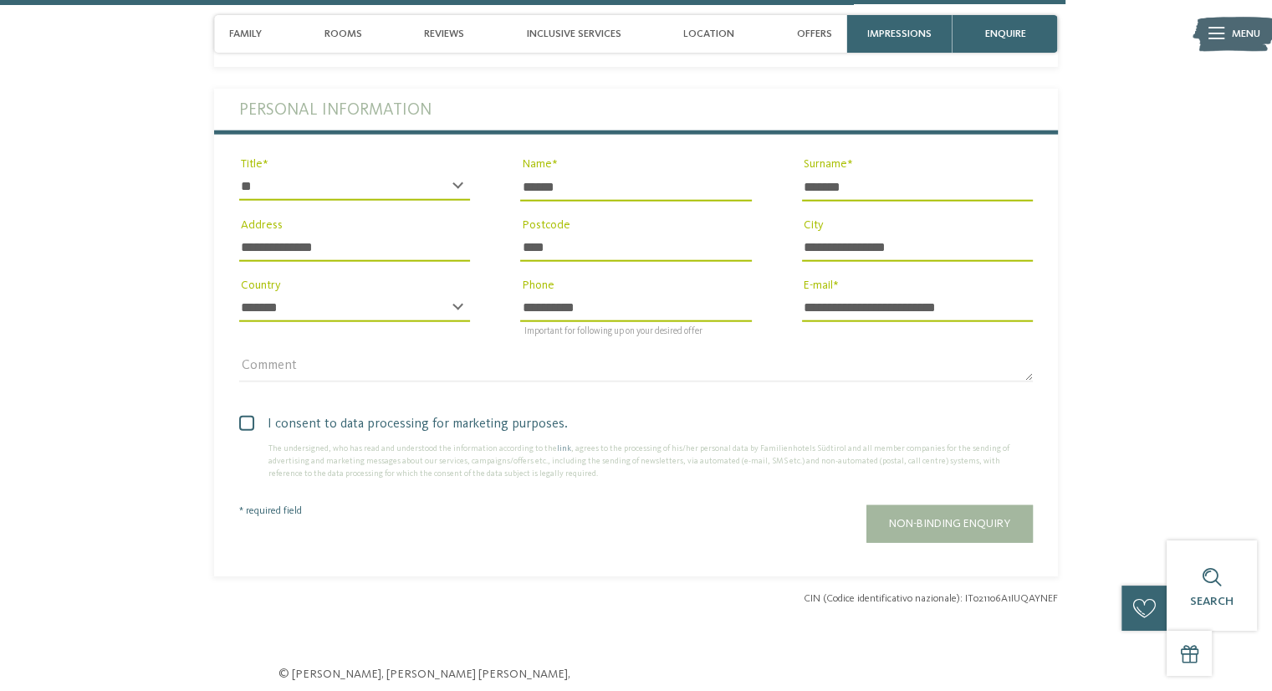
click at [243, 416] on span at bounding box center [246, 423] width 15 height 15
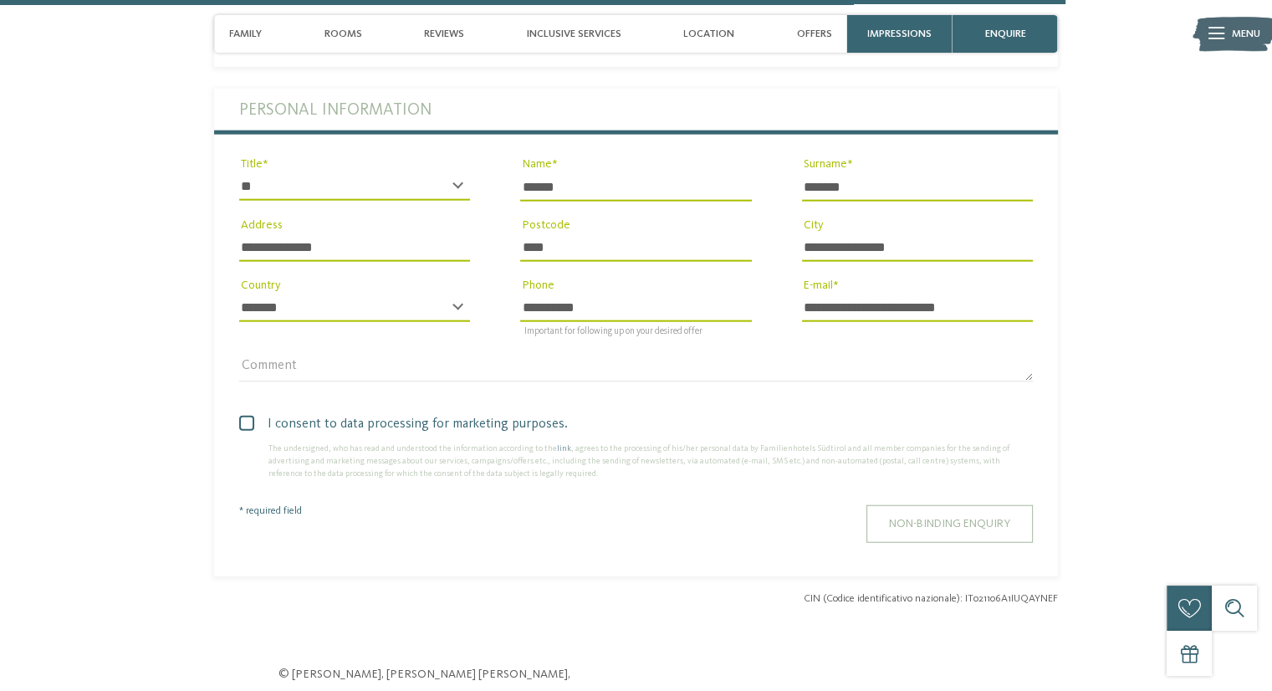
click at [893, 505] on button "Non-binding enquiry" at bounding box center [949, 524] width 166 height 38
